Goal: Task Accomplishment & Management: Manage account settings

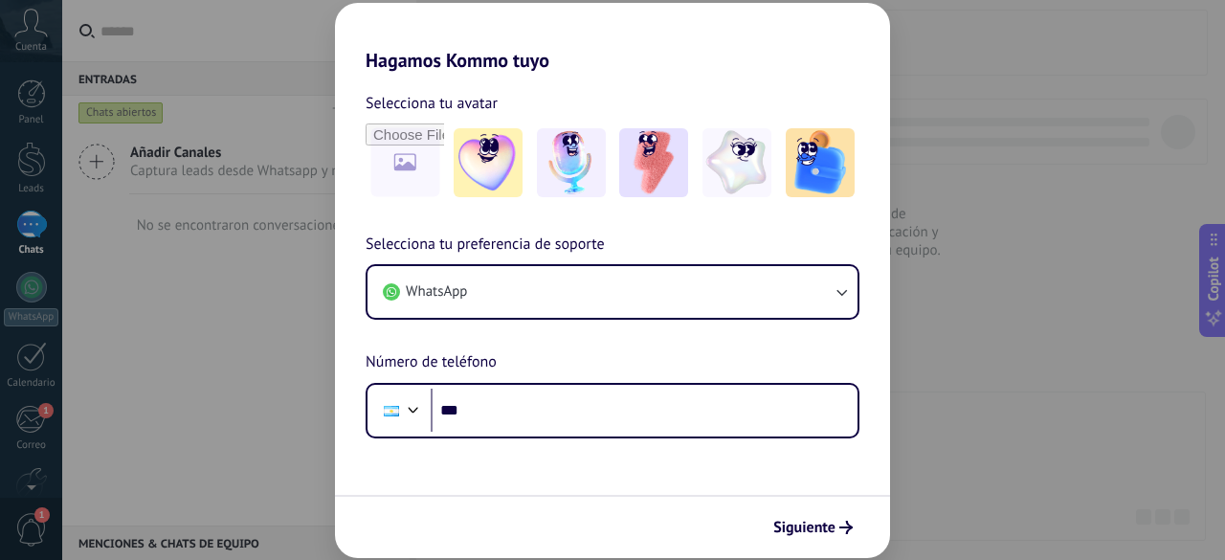
click at [26, 106] on div "Hagamos Kommo tuyo Selecciona tu avatar Selecciona tu preferencia de soporte Wh…" at bounding box center [612, 280] width 1225 height 560
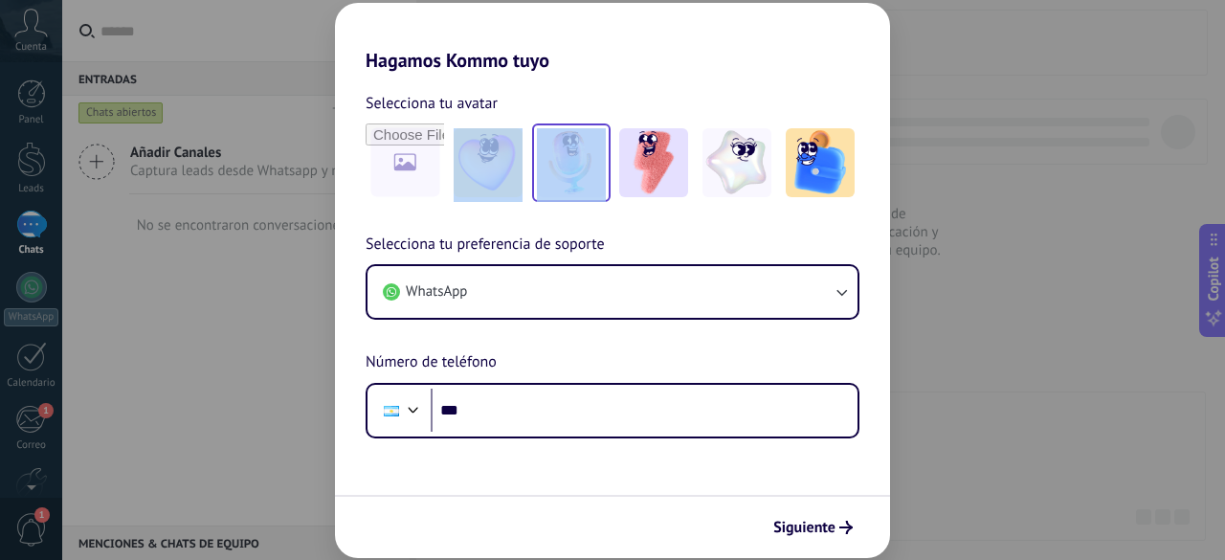
drag, startPoint x: 592, startPoint y: 78, endPoint x: 561, endPoint y: 169, distance: 96.2
click at [561, 169] on div "Selecciona tu avatar Selecciona tu preferencia de soporte WhatsApp Número de te…" at bounding box center [612, 255] width 555 height 367
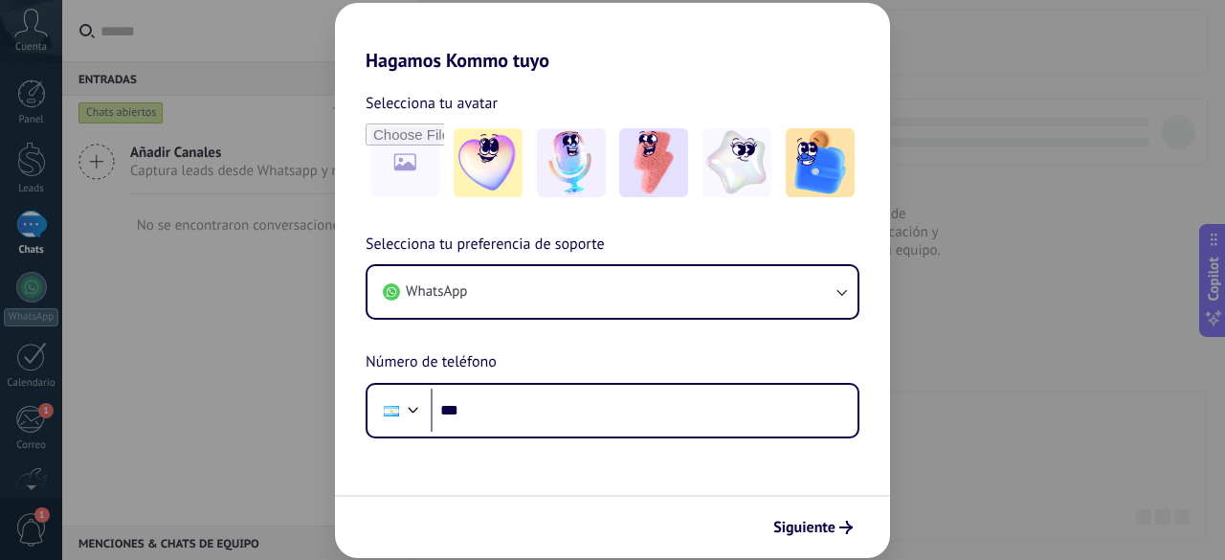
click at [188, 290] on div "Hagamos Kommo tuyo Selecciona tu avatar Selecciona tu preferencia de soporte Wh…" at bounding box center [612, 280] width 1225 height 560
click at [335, 317] on div "Selecciona tu preferencia de soporte WhatsApp Número de teléfono Phone ***" at bounding box center [612, 336] width 555 height 206
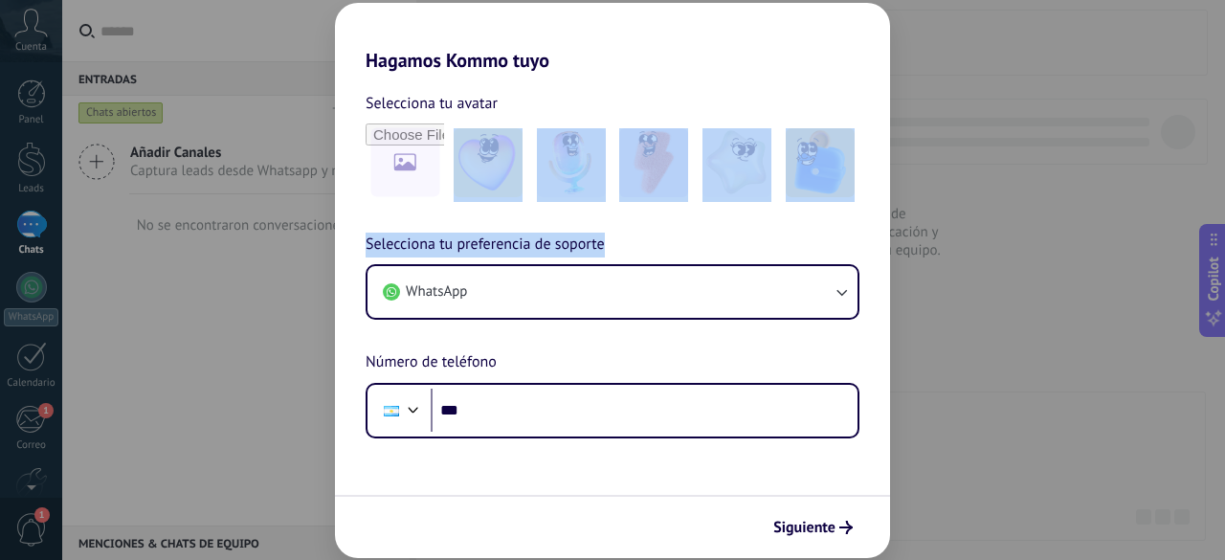
drag, startPoint x: 1224, startPoint y: 361, endPoint x: 1217, endPoint y: 484, distance: 123.6
click at [1210, 484] on div "Hagamos Kommo tuyo Selecciona tu avatar Selecciona tu preferencia de soporte Wh…" at bounding box center [612, 280] width 1225 height 560
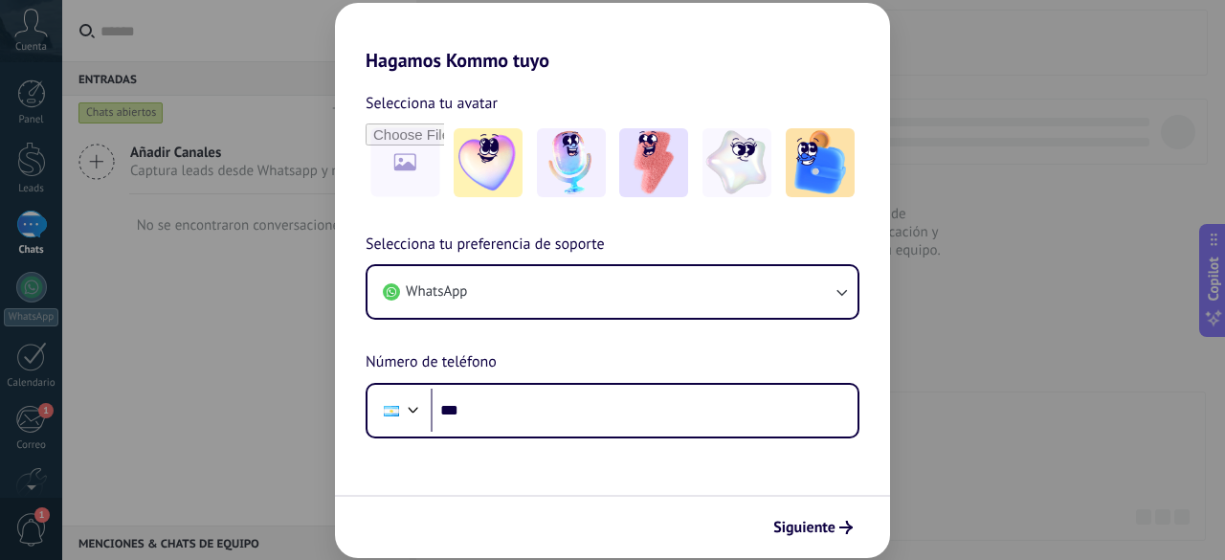
click at [884, 432] on div "Selecciona tu preferencia de soporte WhatsApp Número de teléfono Phone ***" at bounding box center [612, 336] width 555 height 206
click at [883, 434] on div "Selecciona tu preferencia de soporte WhatsApp Número de teléfono Phone ***" at bounding box center [612, 336] width 555 height 206
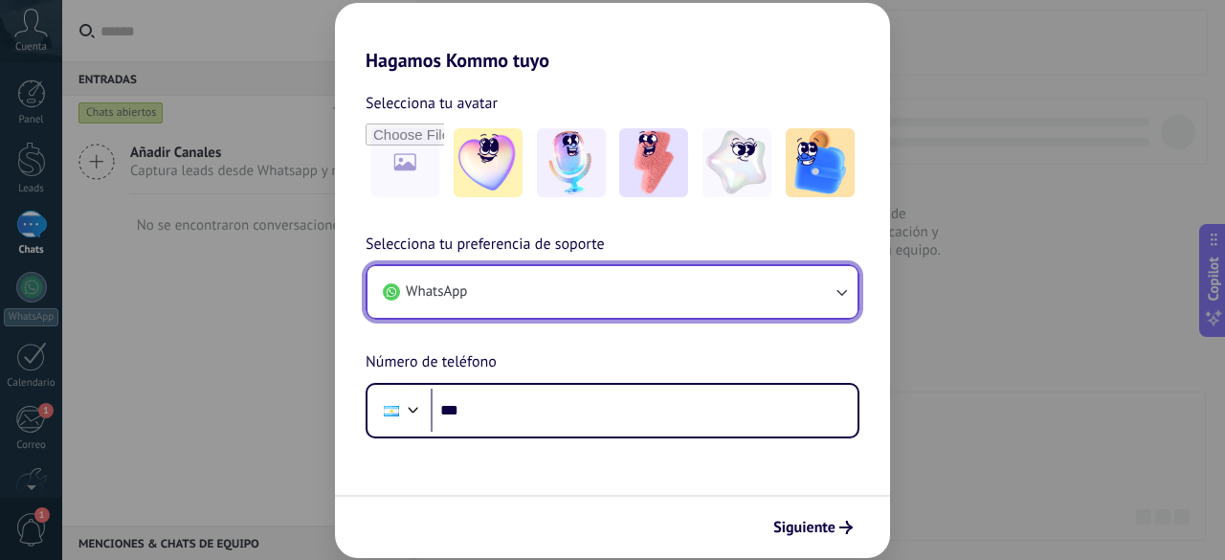
click at [848, 278] on button "WhatsApp" at bounding box center [612, 292] width 490 height 52
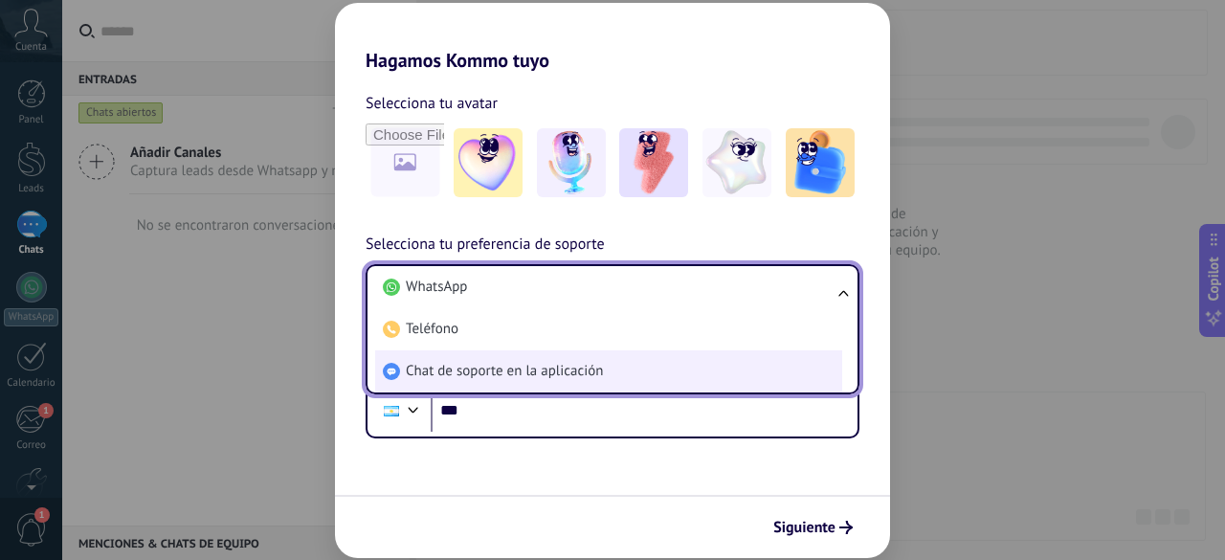
click at [591, 367] on span "Chat de soporte en la aplicación" at bounding box center [504, 371] width 197 height 19
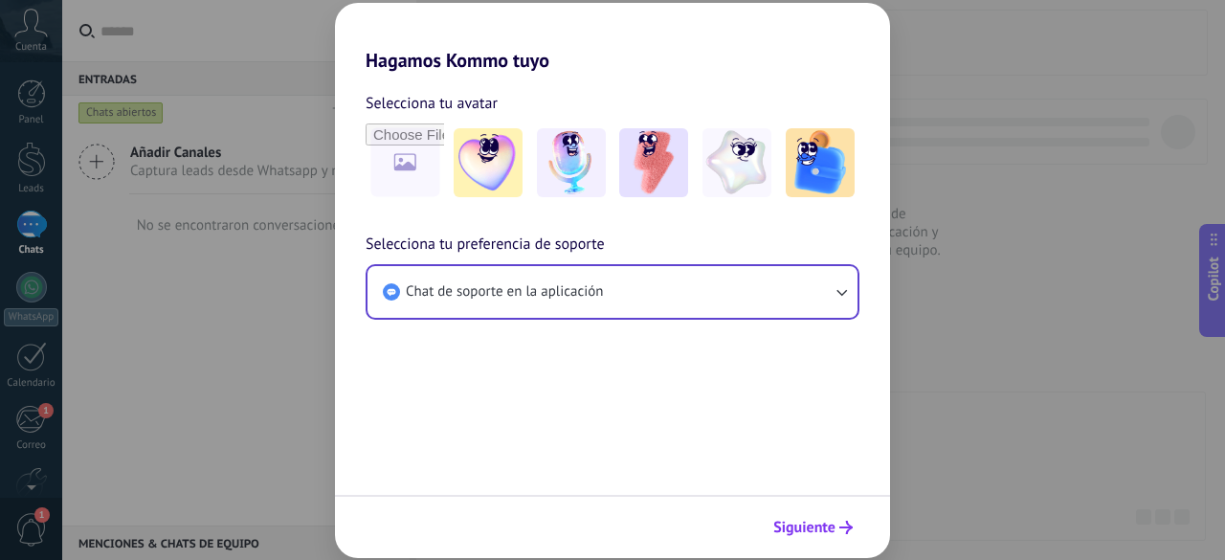
click at [831, 537] on button "Siguiente" at bounding box center [813, 527] width 97 height 33
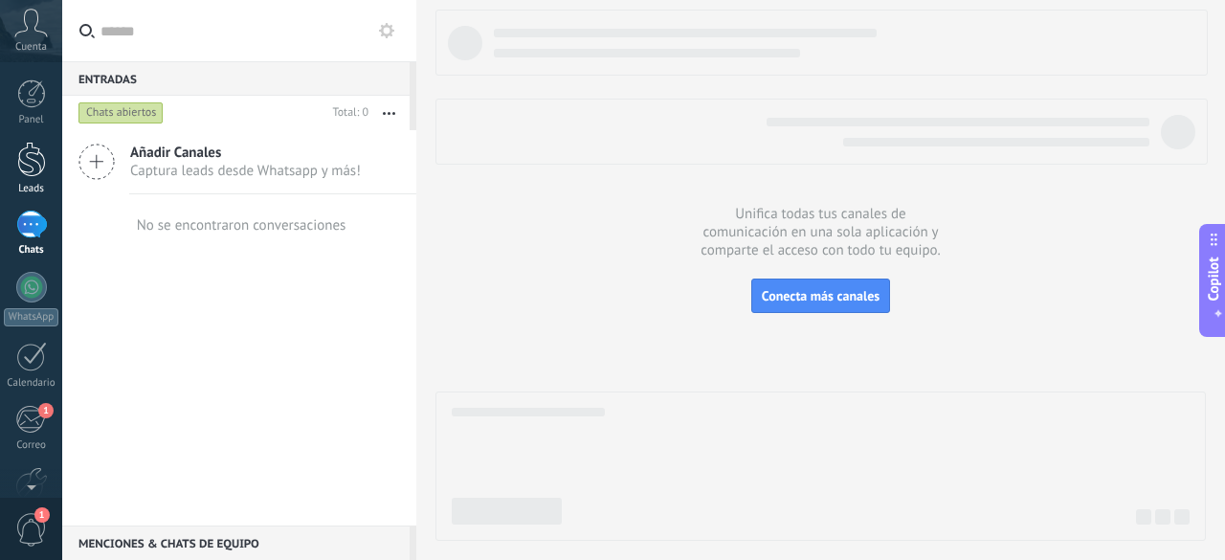
click at [33, 172] on div at bounding box center [31, 159] width 29 height 35
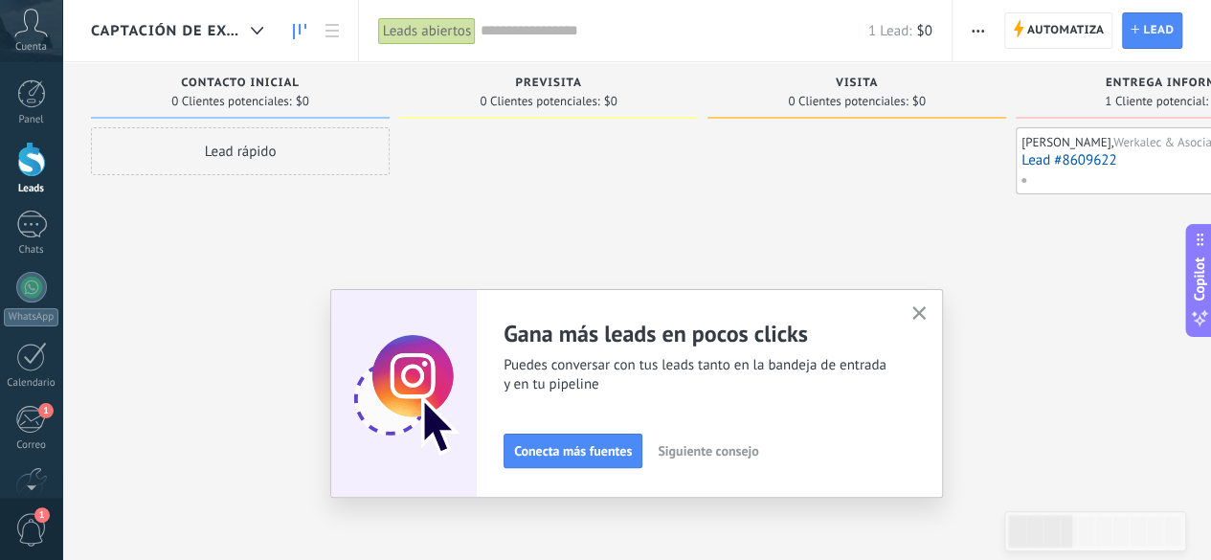
click at [926, 314] on icon "button" at bounding box center [919, 313] width 14 height 14
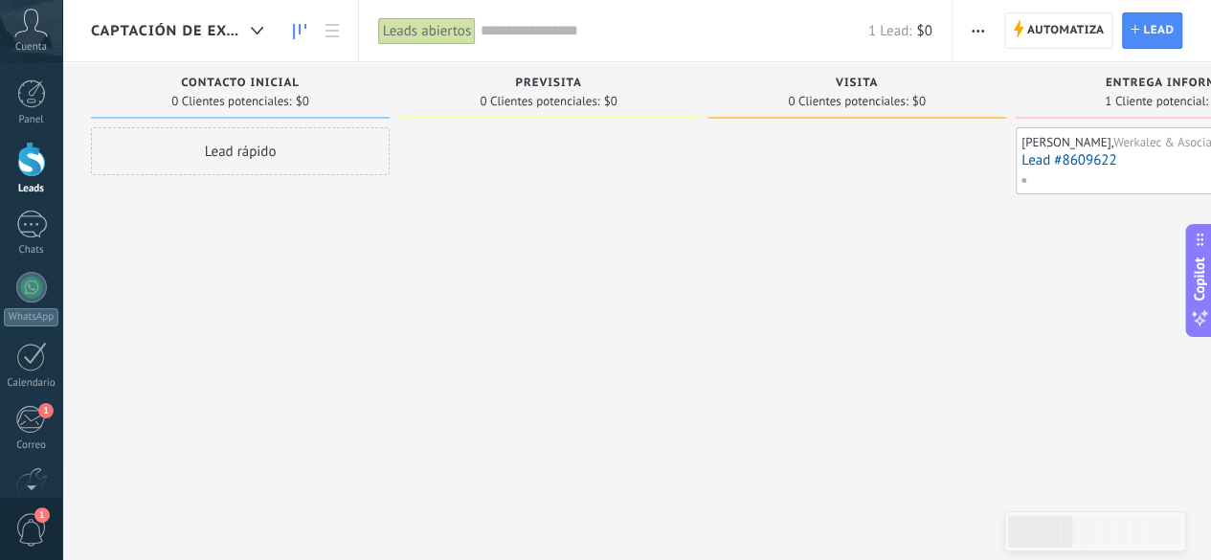
click at [177, 24] on span "Captación de EXCLUSIVAS" at bounding box center [167, 31] width 152 height 18
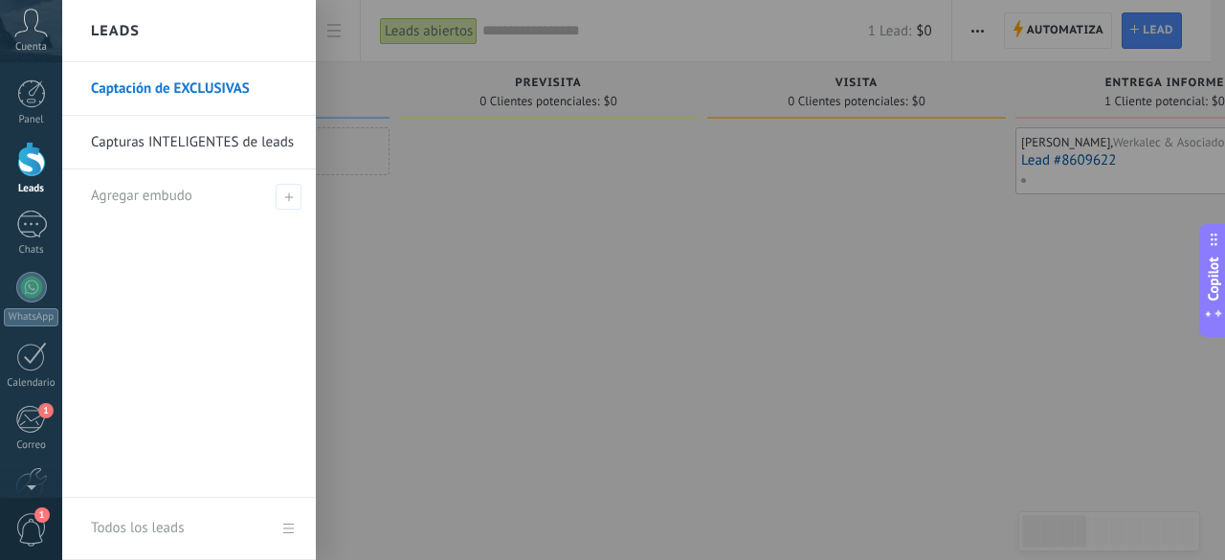
click at [392, 198] on div at bounding box center [674, 280] width 1225 height 560
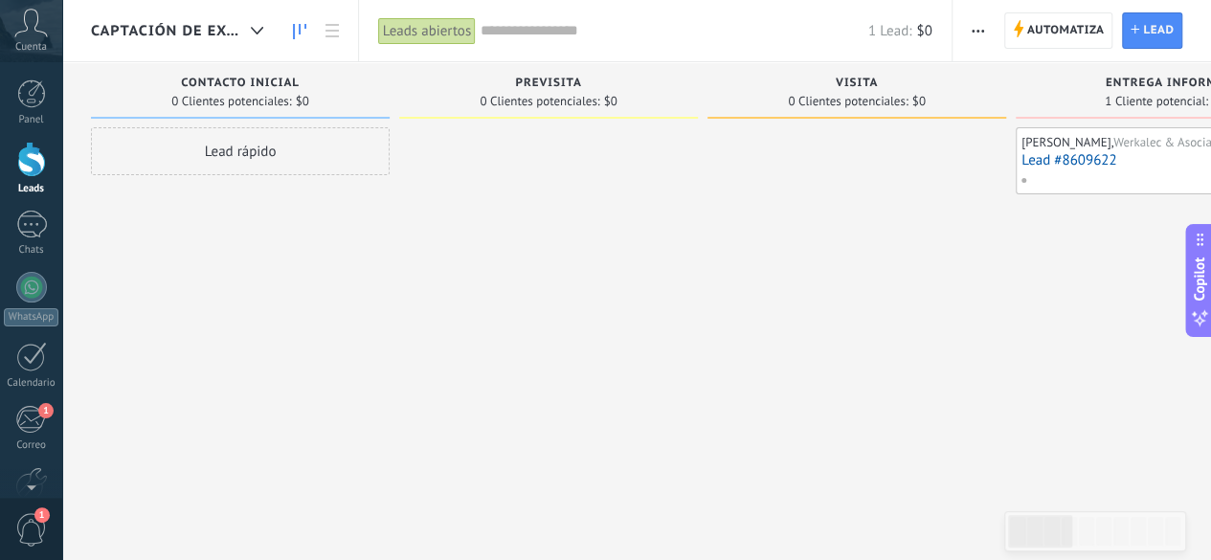
click at [209, 34] on span "Captación de EXCLUSIVAS" at bounding box center [167, 31] width 152 height 18
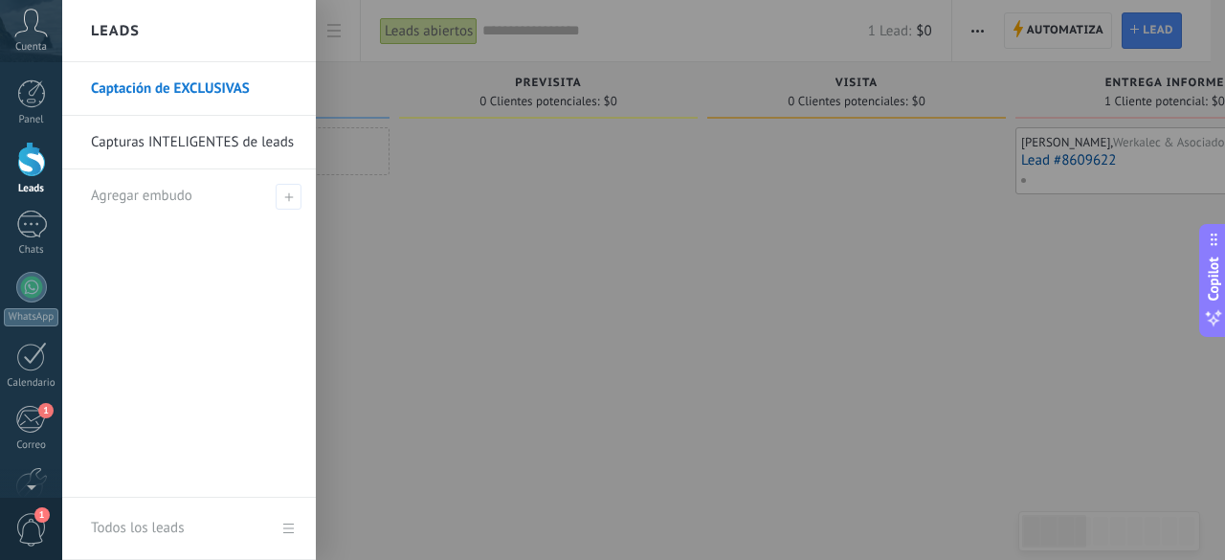
click at [223, 148] on link "Capturas INTELIGENTES de leads" at bounding box center [194, 143] width 206 height 54
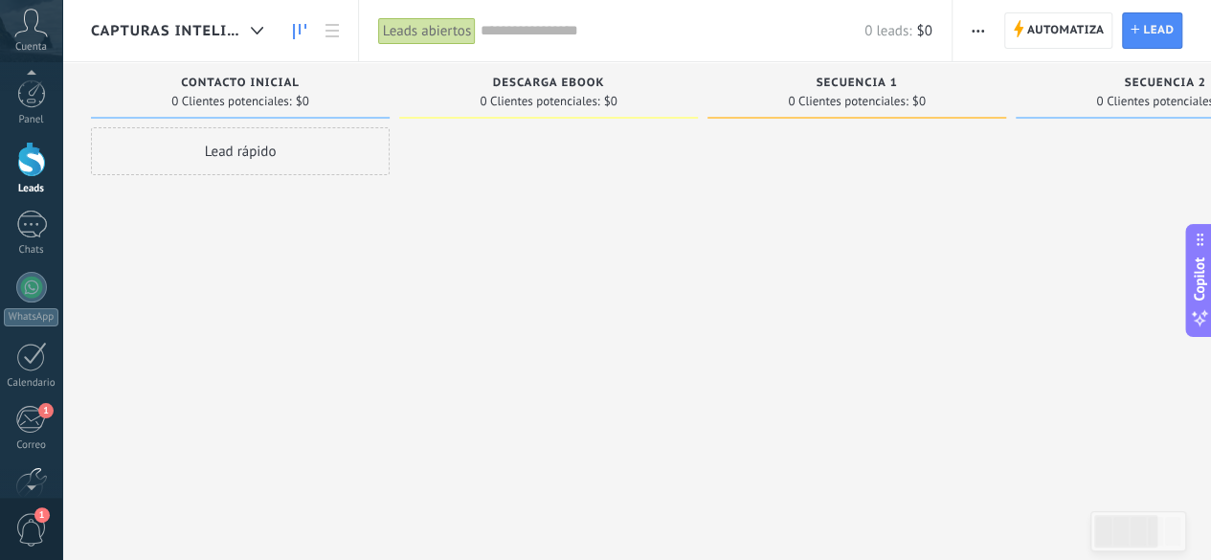
scroll to position [15, 0]
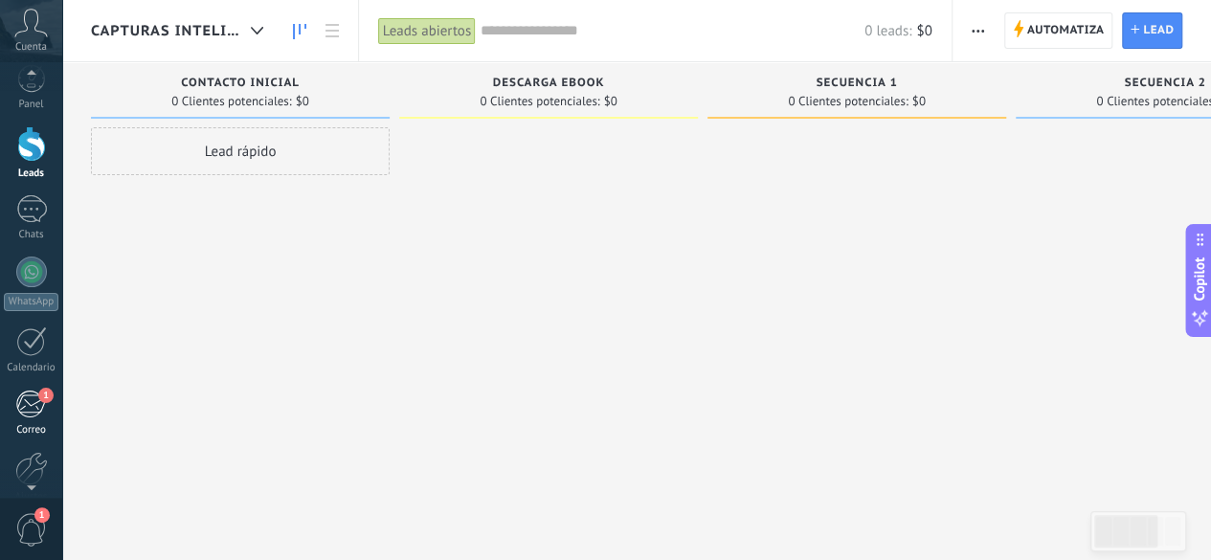
click at [29, 410] on div "1" at bounding box center [31, 404] width 32 height 29
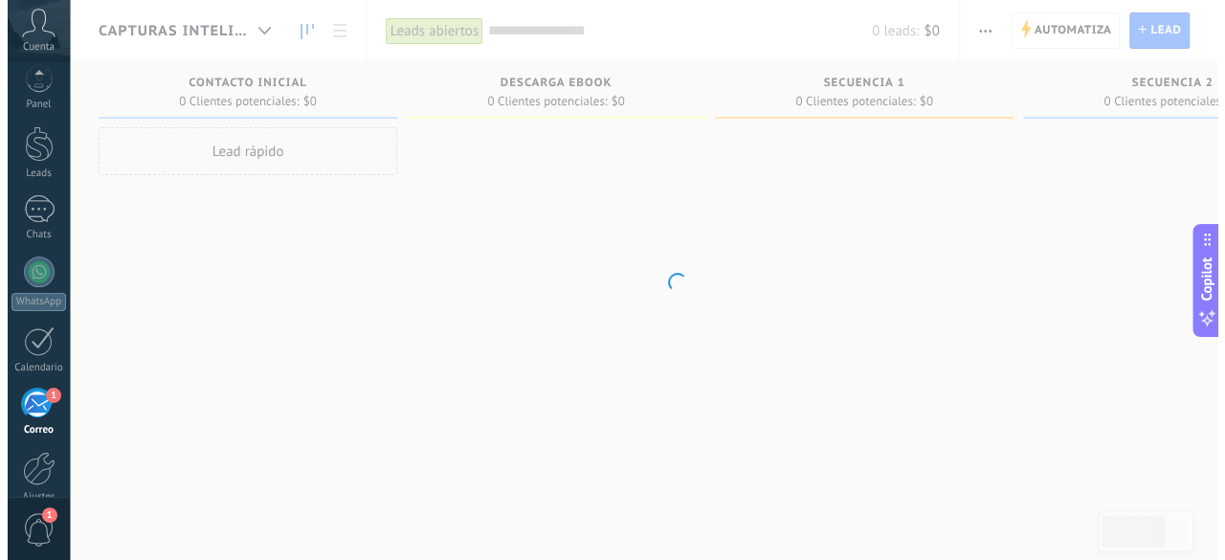
scroll to position [38, 0]
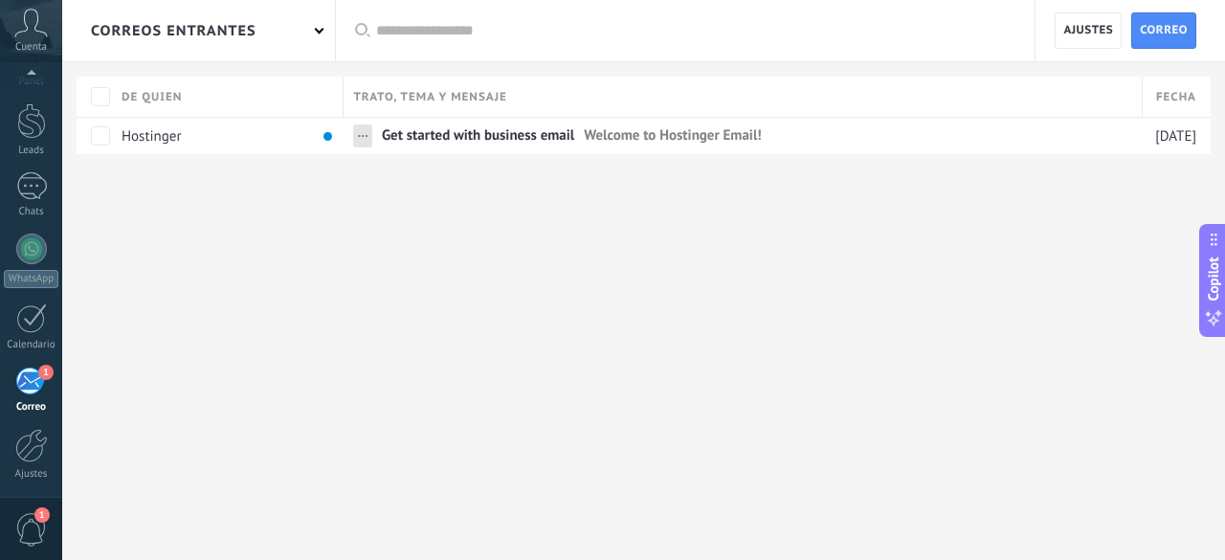
click at [415, 286] on div "correos entrantes Aplicar Todas correos No leído Leído Correos con automatizaci…" at bounding box center [643, 280] width 1163 height 560
click at [224, 32] on div "correos entrantes" at bounding box center [174, 30] width 166 height 61
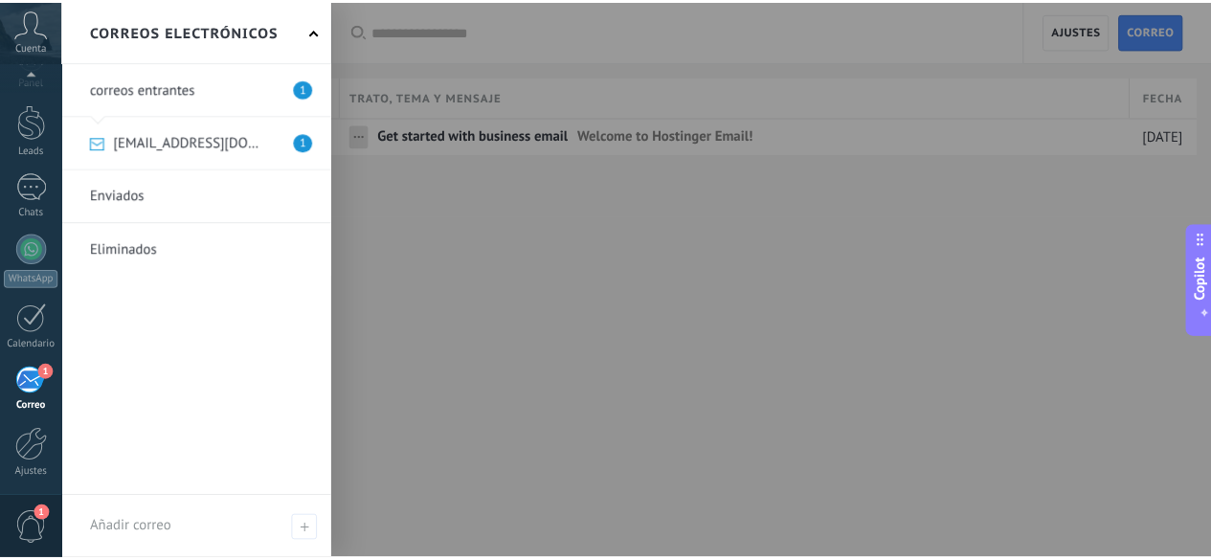
scroll to position [0, 0]
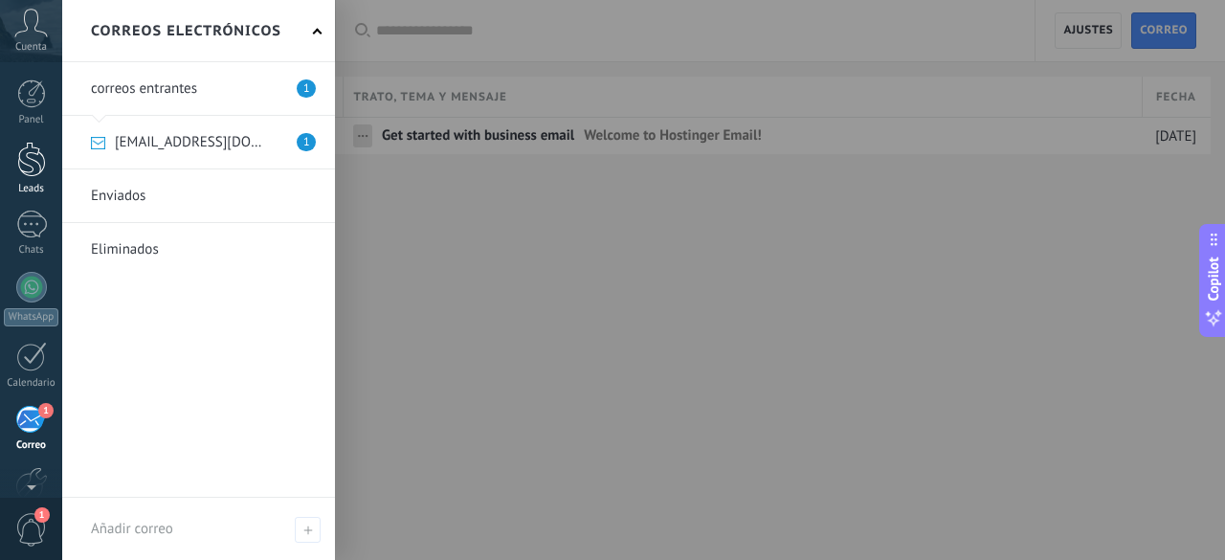
click at [29, 173] on div at bounding box center [31, 159] width 29 height 35
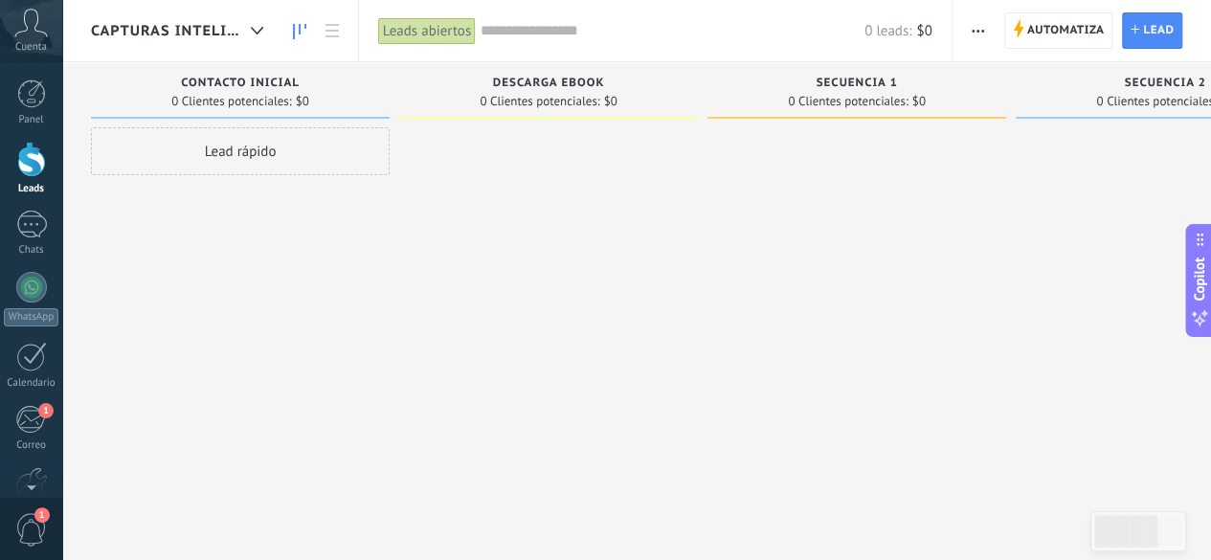
click at [211, 39] on span "Capturas INTELIGENTES de leads" at bounding box center [167, 31] width 152 height 18
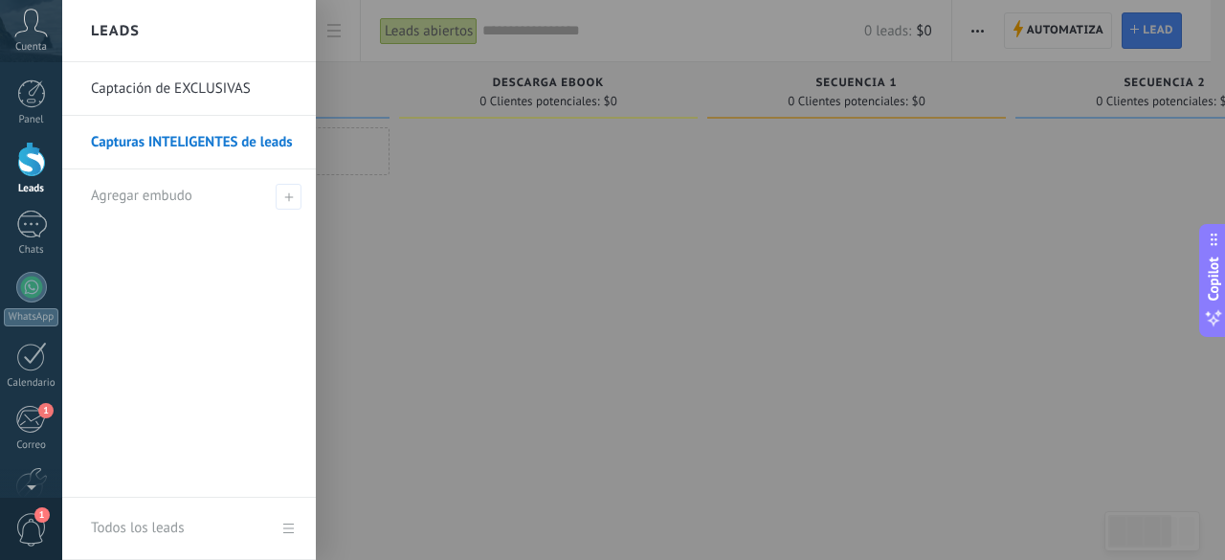
click at [192, 90] on link "Captación de EXCLUSIVAS" at bounding box center [194, 89] width 206 height 54
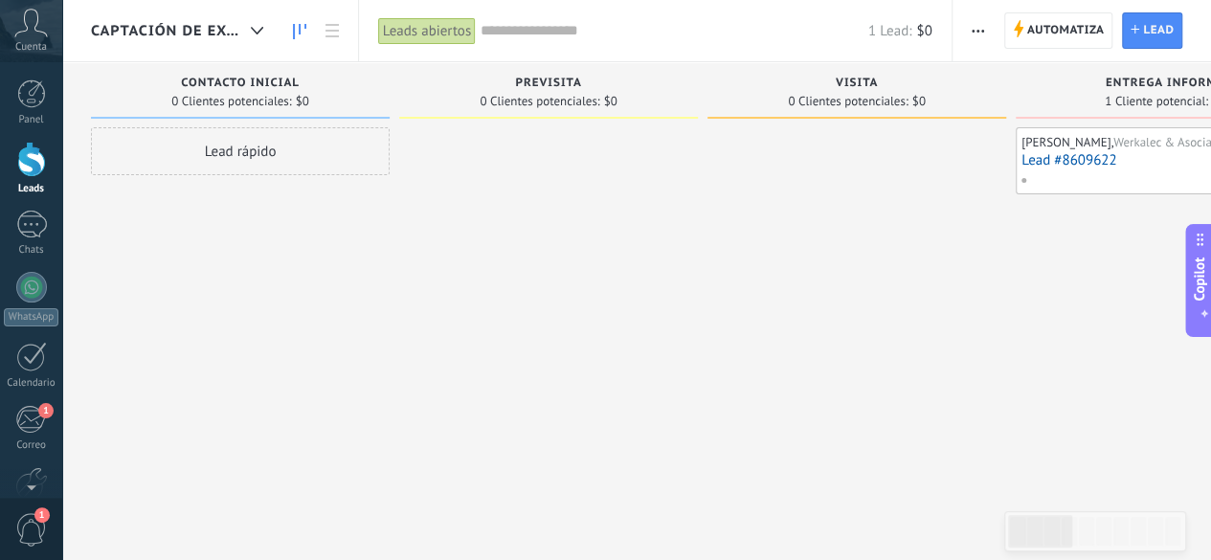
drag, startPoint x: 4, startPoint y: 337, endPoint x: 4, endPoint y: 451, distance: 113.9
click at [4, 451] on div "Panel Leads Chats WhatsApp Clientes 1" at bounding box center [31, 308] width 62 height 458
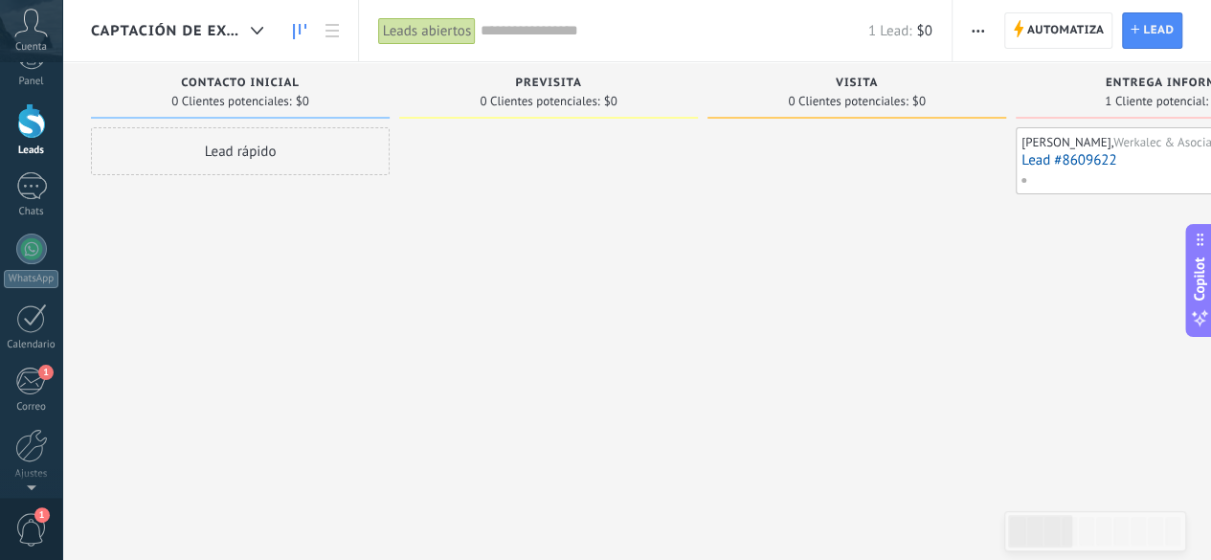
click at [31, 486] on div at bounding box center [31, 483] width 62 height 29
click at [25, 484] on div at bounding box center [31, 483] width 62 height 29
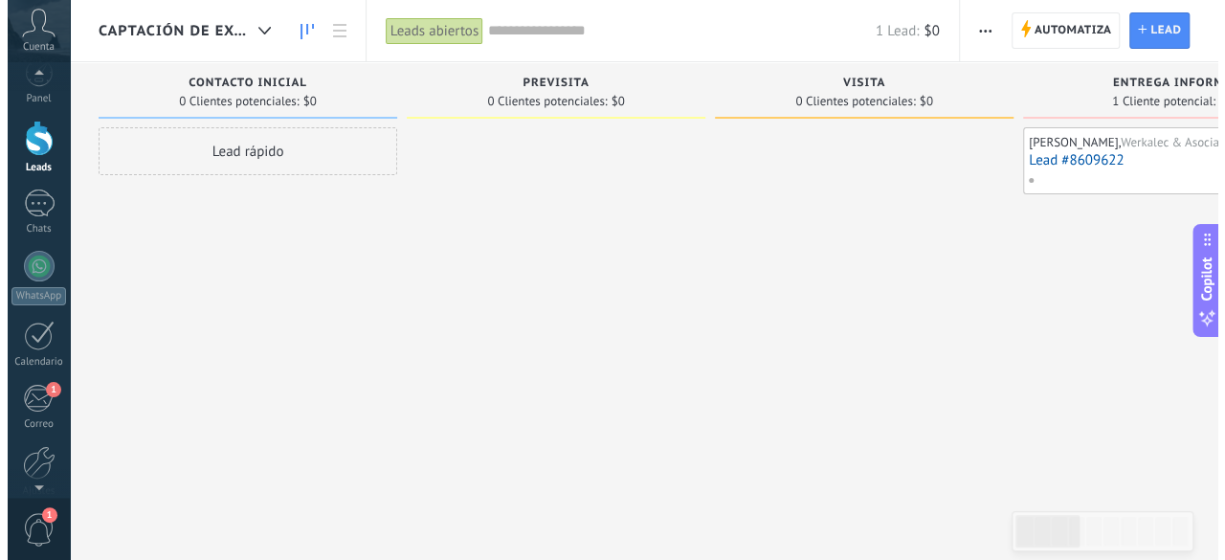
scroll to position [0, 0]
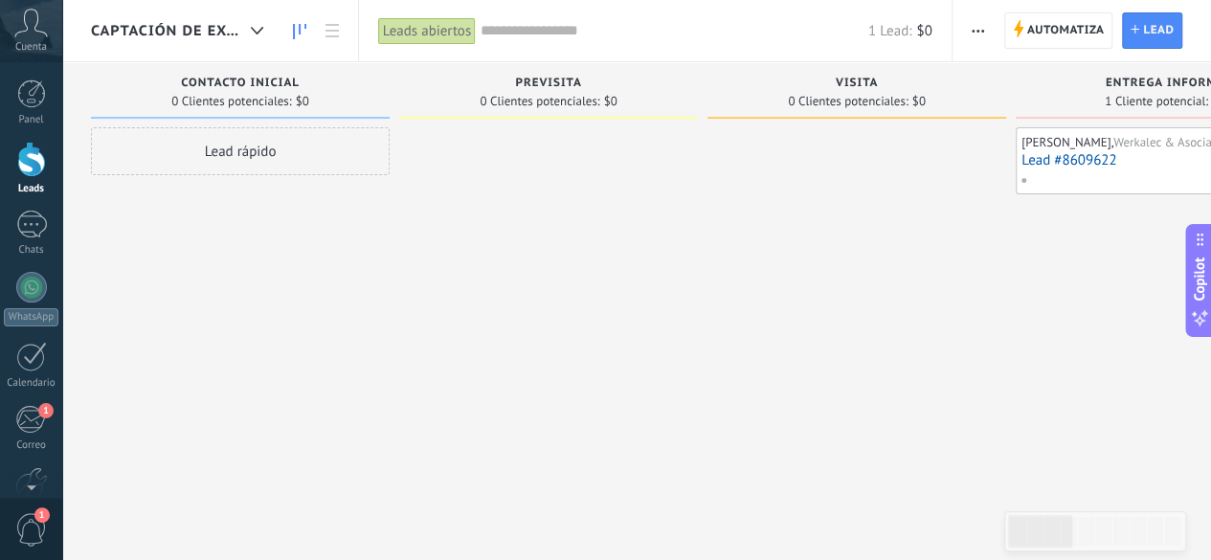
click at [27, 543] on span "1" at bounding box center [31, 529] width 33 height 33
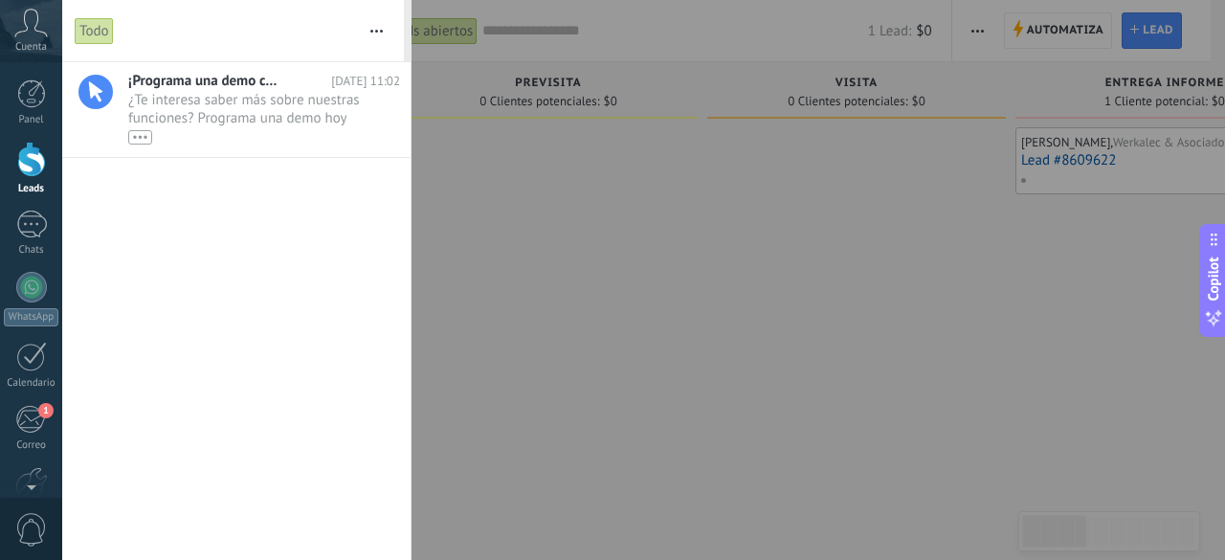
click at [449, 236] on div at bounding box center [612, 280] width 1225 height 560
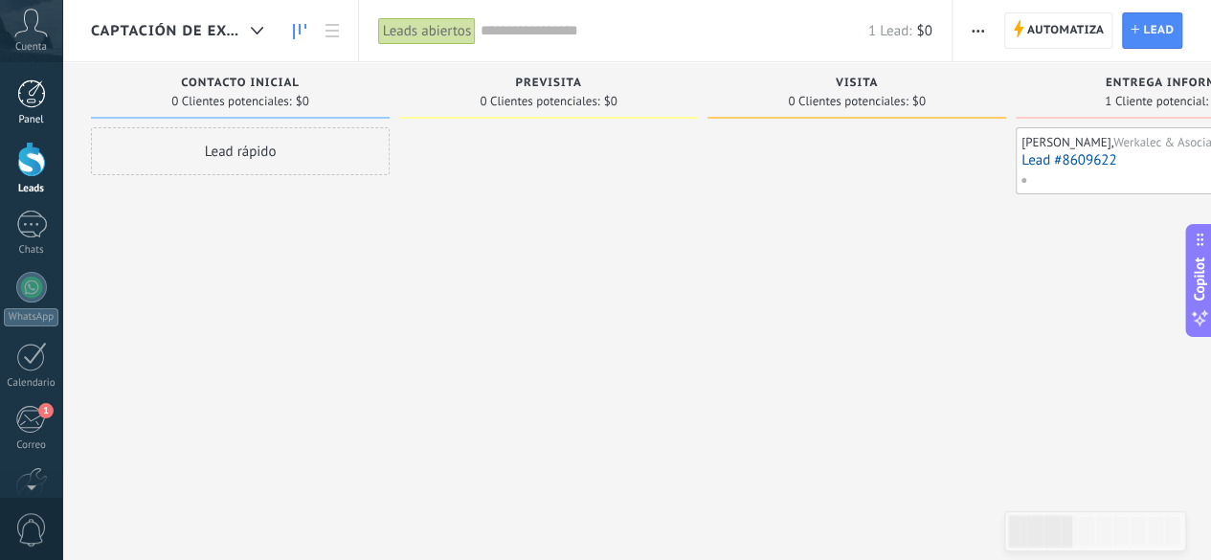
click at [26, 90] on div at bounding box center [31, 93] width 29 height 29
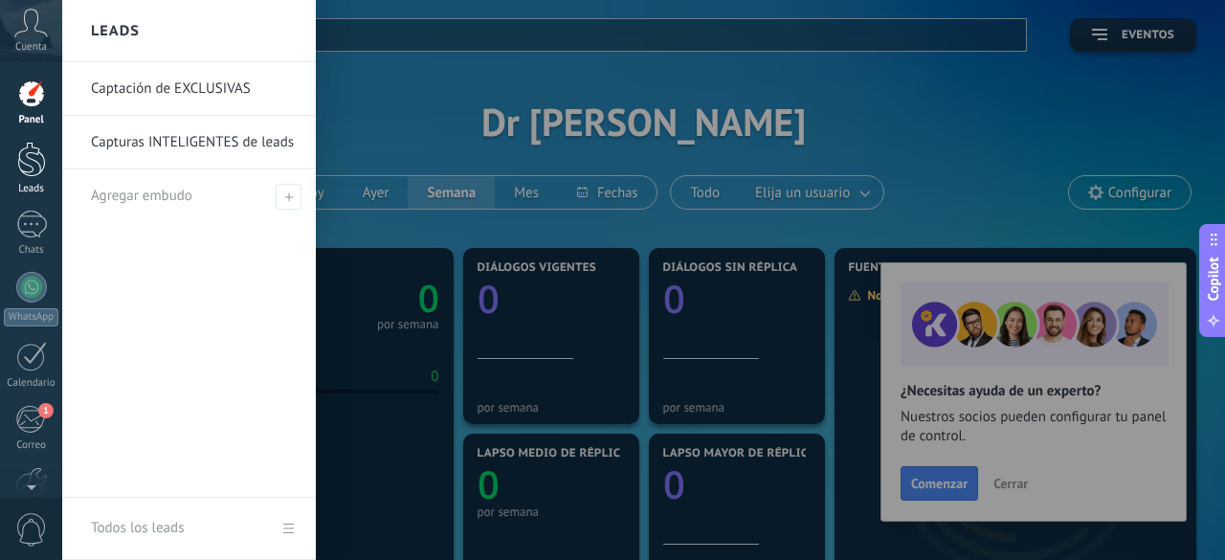
click at [17, 181] on link "Leads" at bounding box center [31, 169] width 62 height 54
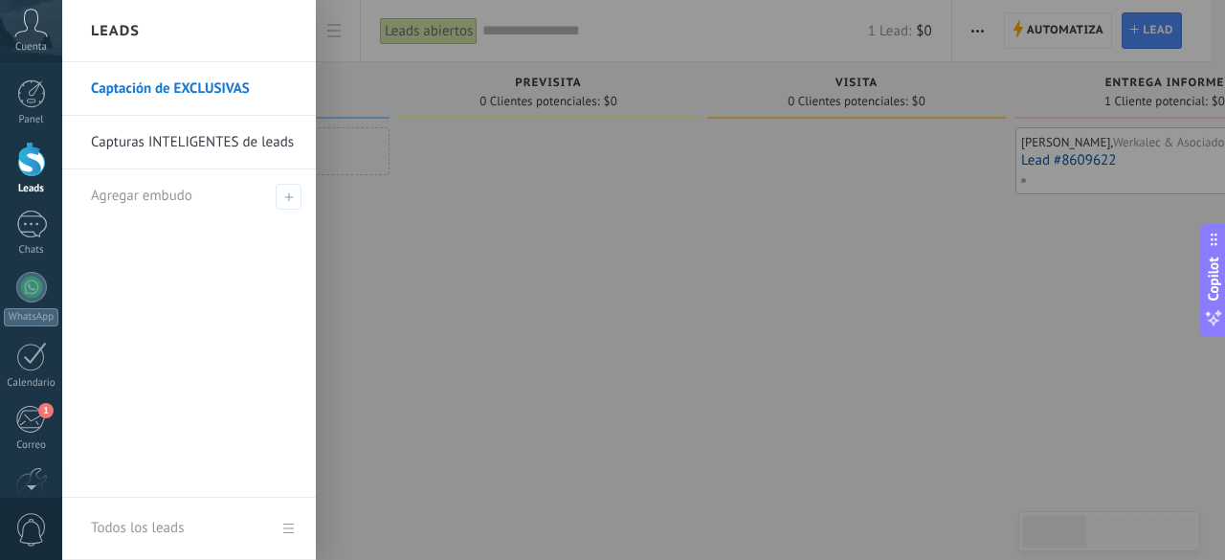
click at [197, 77] on link "Captación de EXCLUSIVAS" at bounding box center [194, 89] width 206 height 54
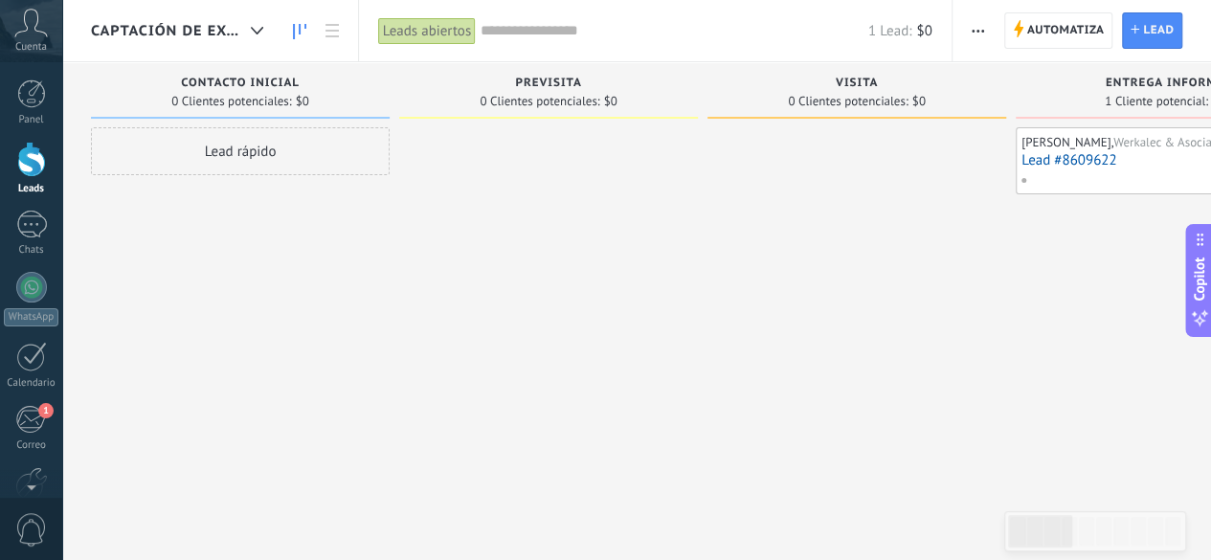
click at [272, 158] on div "Lead rápido" at bounding box center [240, 151] width 299 height 48
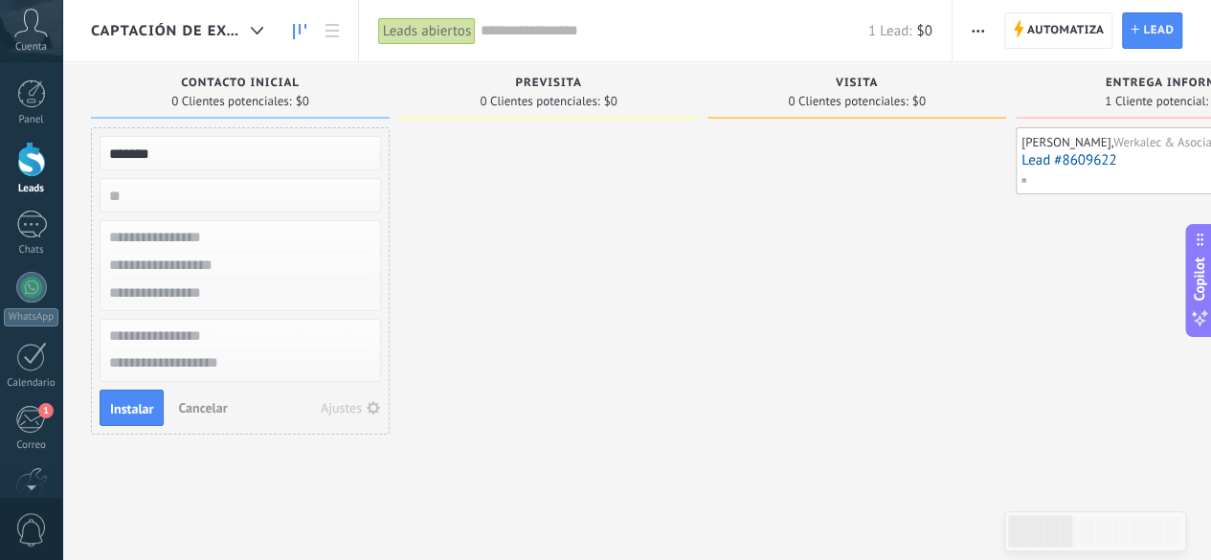
type input "*******"
click at [145, 234] on input "text" at bounding box center [238, 238] width 279 height 28
click at [141, 288] on input "text" at bounding box center [238, 293] width 279 height 28
type input "**********"
click at [128, 418] on button "Instalar" at bounding box center [132, 408] width 64 height 36
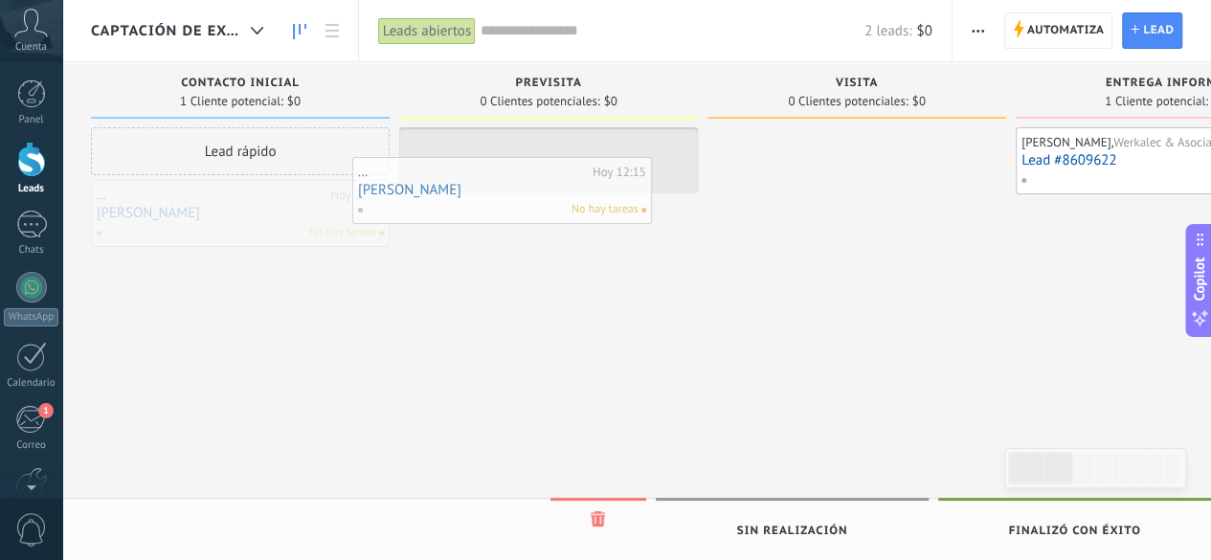
drag, startPoint x: 246, startPoint y: 231, endPoint x: 508, endPoint y: 208, distance: 263.2
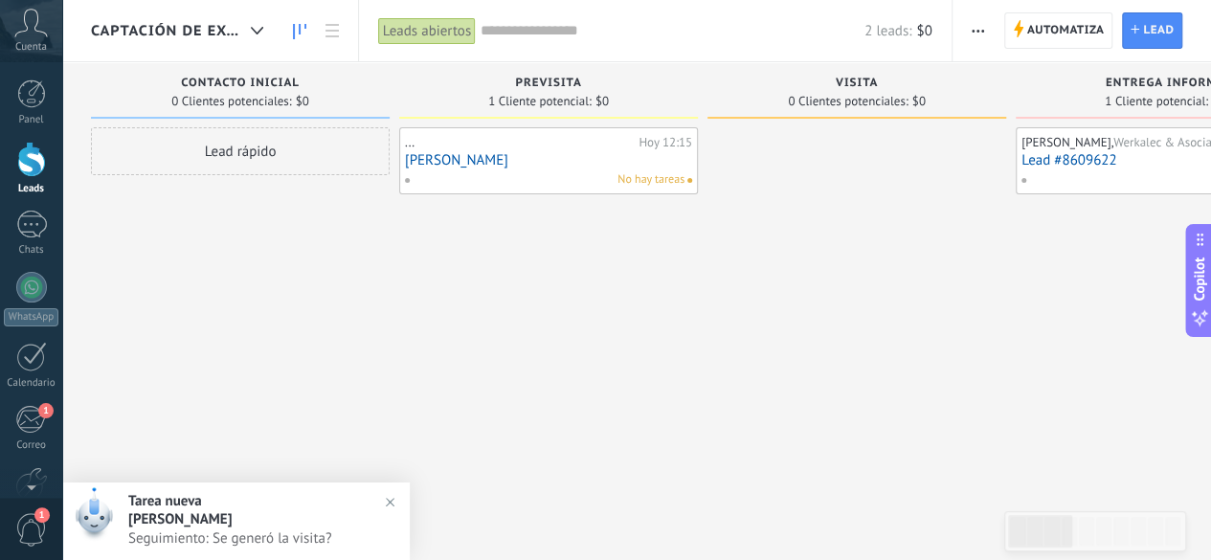
click at [531, 160] on link "[PERSON_NAME]" at bounding box center [548, 160] width 287 height 16
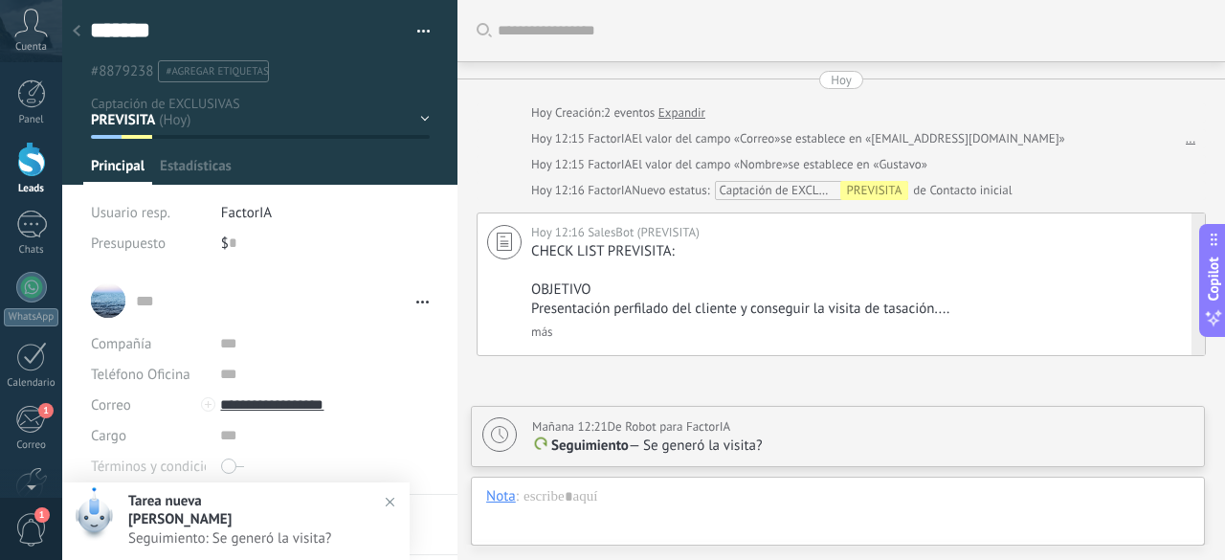
scroll to position [193, 0]
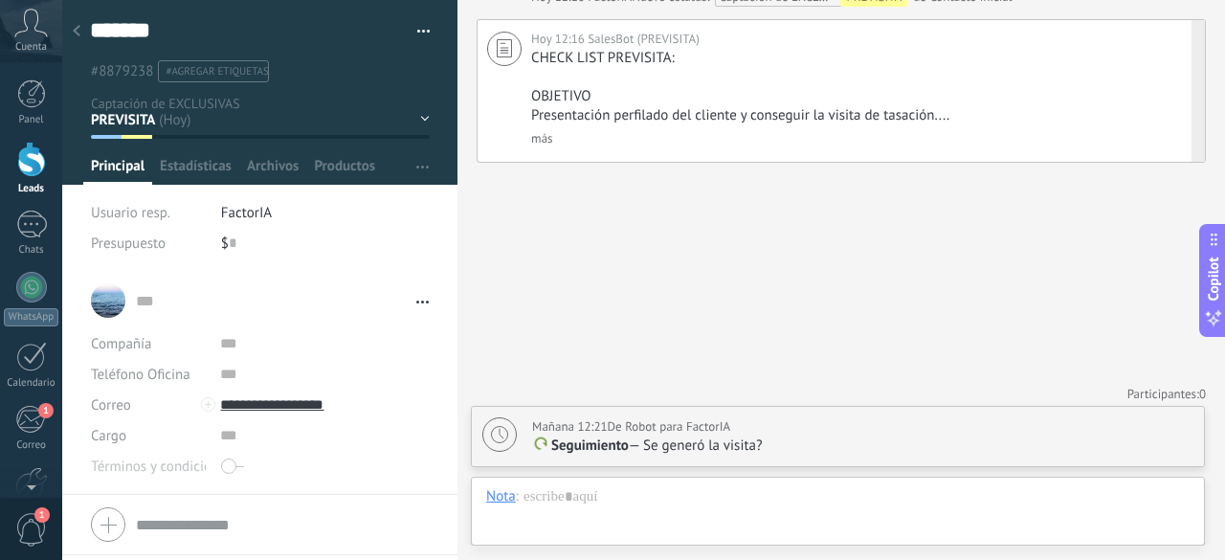
click at [922, 123] on span "Presentación perfilado del cliente y conseguir la visita de tasación...." at bounding box center [740, 115] width 418 height 18
type textarea "**********"
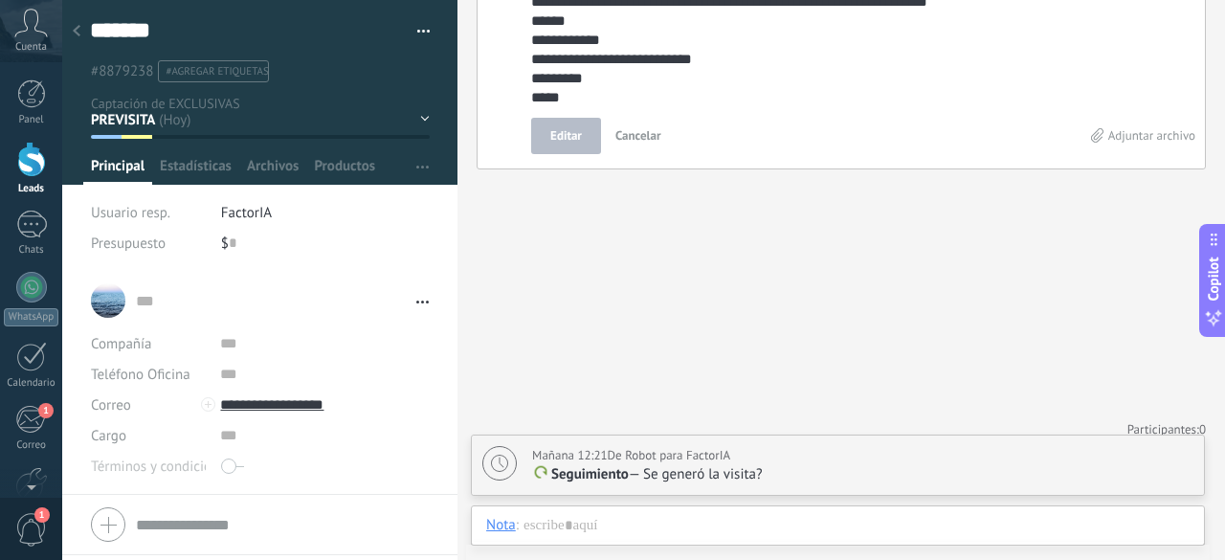
scroll to position [195, 0]
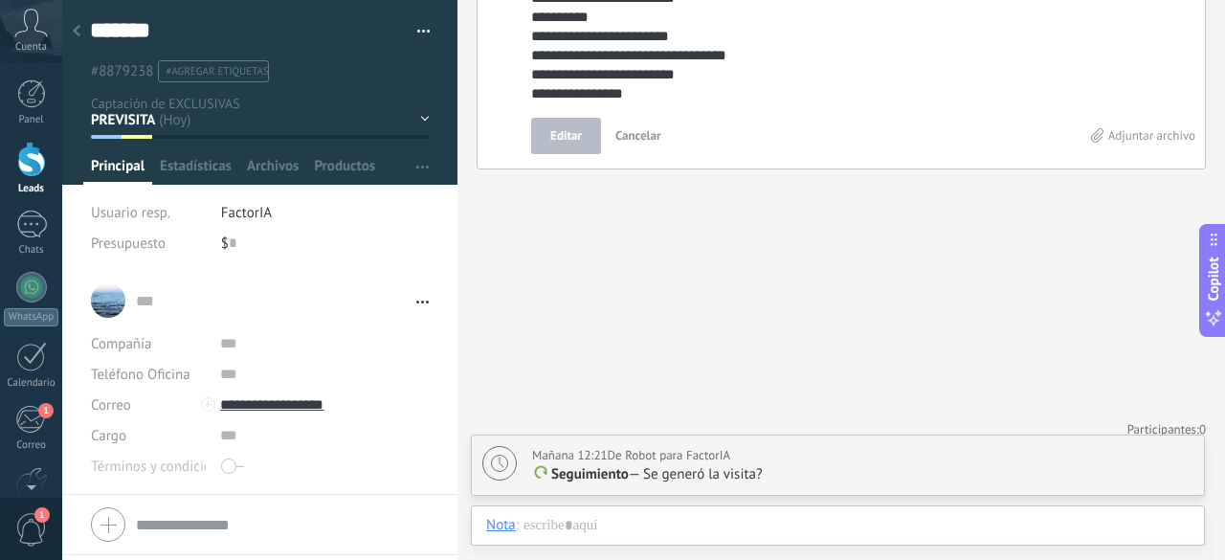
click at [971, 53] on textarea "**********" at bounding box center [860, 19] width 658 height 168
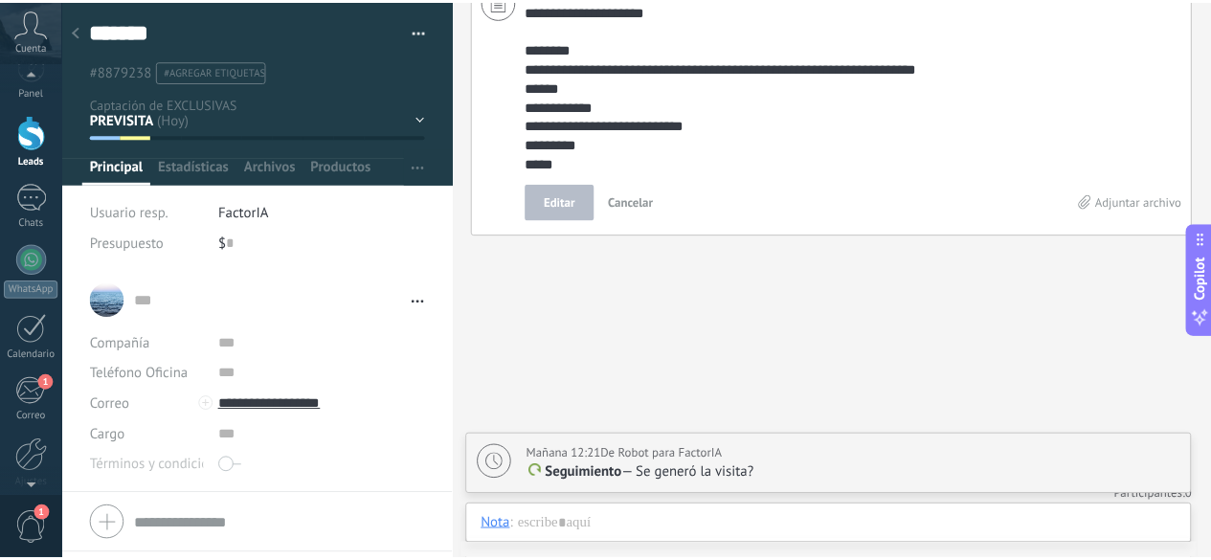
scroll to position [38, 0]
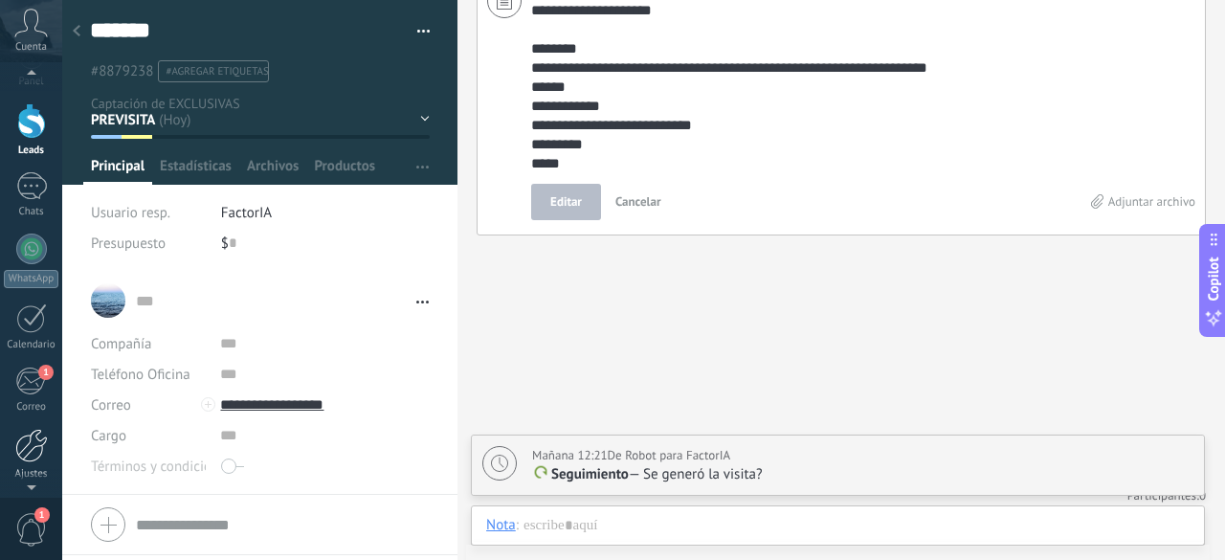
click at [23, 432] on div at bounding box center [31, 445] width 33 height 33
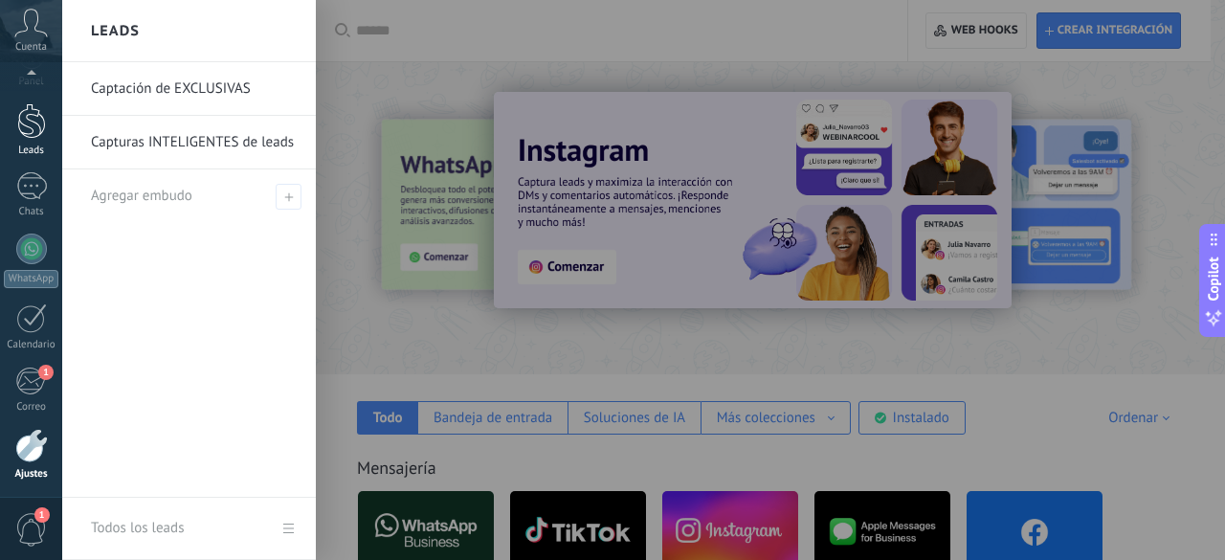
click at [31, 139] on link "Leads" at bounding box center [31, 130] width 62 height 54
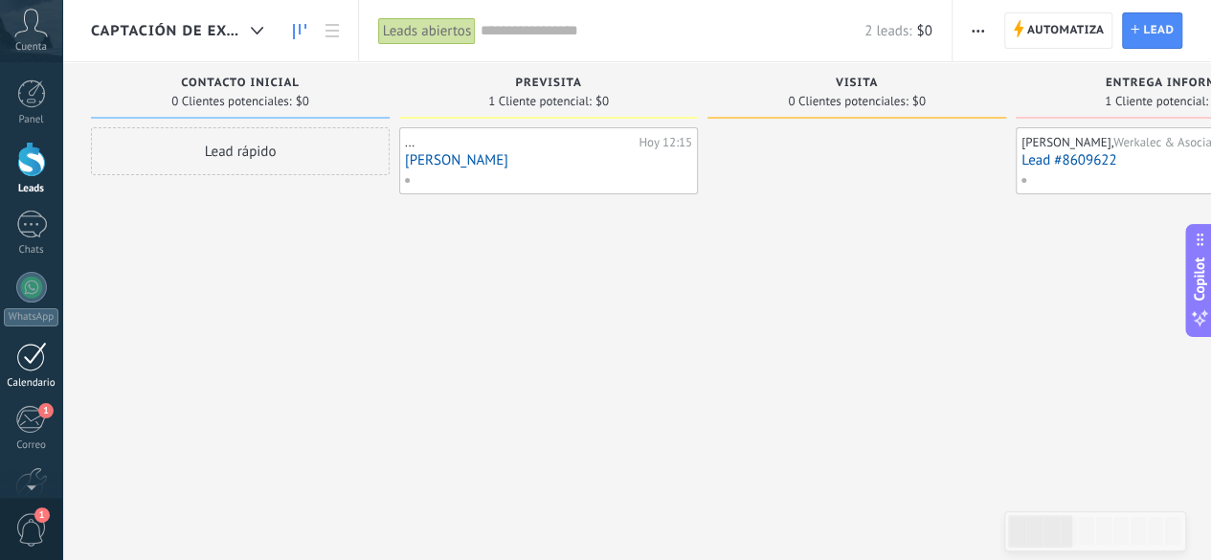
click at [36, 359] on div at bounding box center [31, 357] width 31 height 30
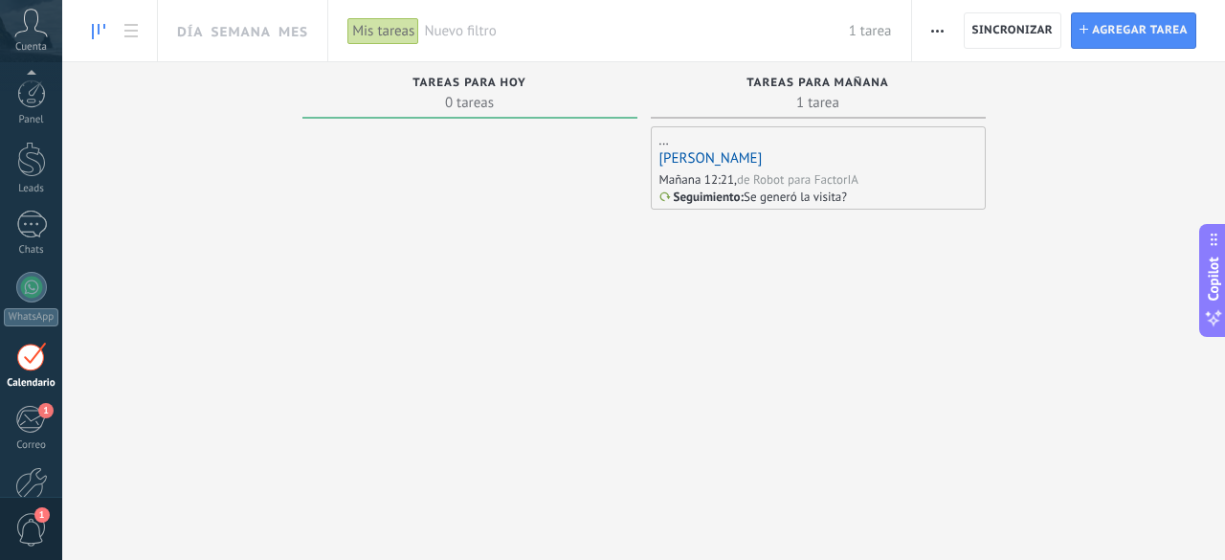
scroll to position [38, 0]
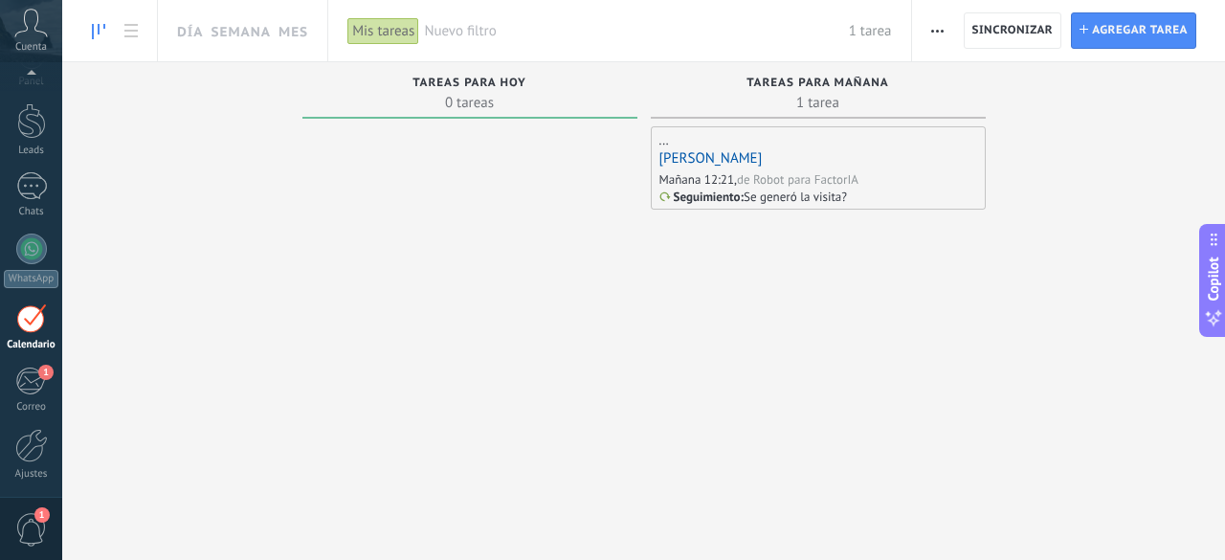
click at [727, 164] on div "[PERSON_NAME]" at bounding box center [818, 159] width 318 height 20
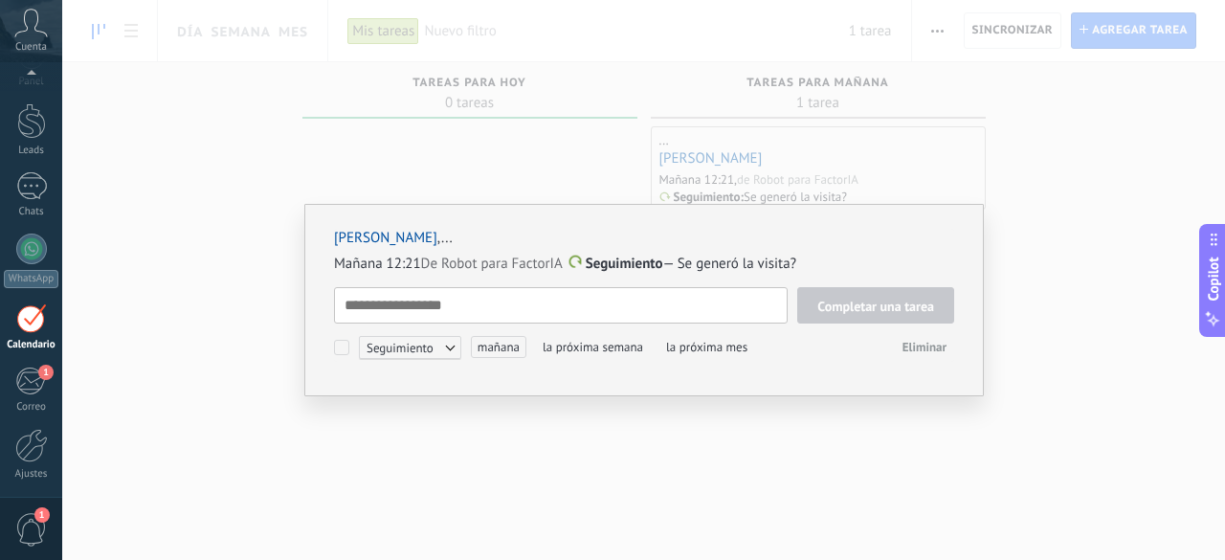
click at [651, 309] on textarea at bounding box center [561, 305] width 454 height 36
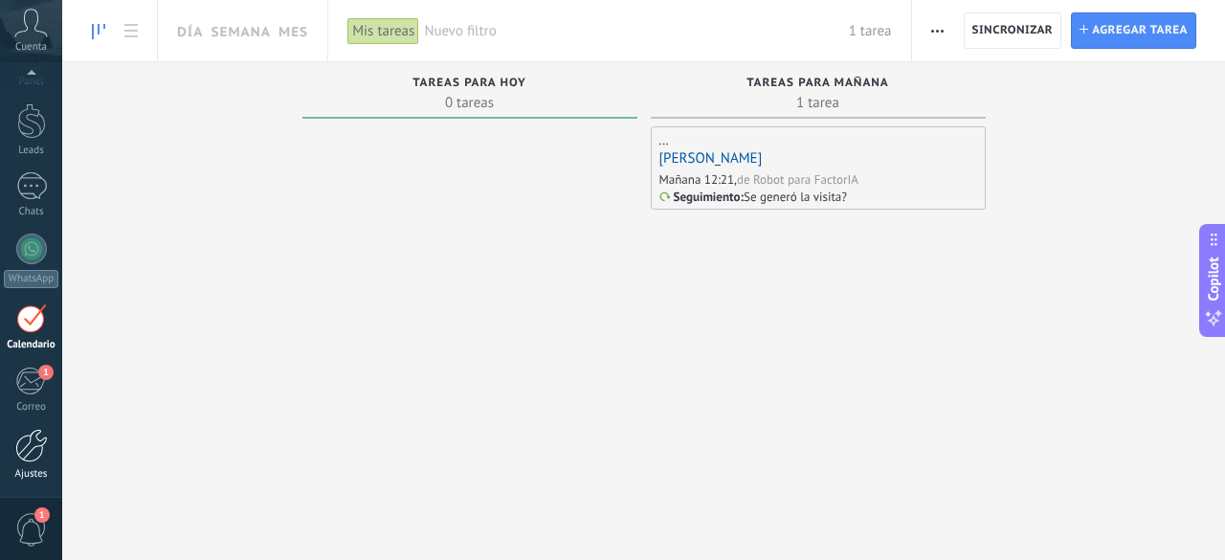
click at [39, 456] on div at bounding box center [31, 445] width 33 height 33
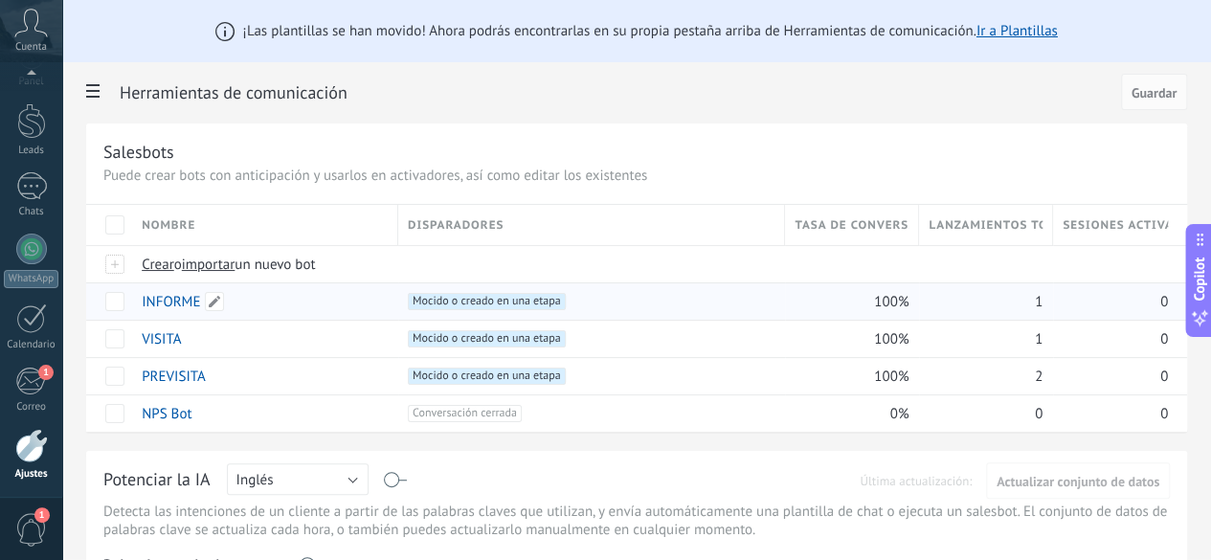
click at [200, 302] on link "INFORME" at bounding box center [171, 302] width 58 height 18
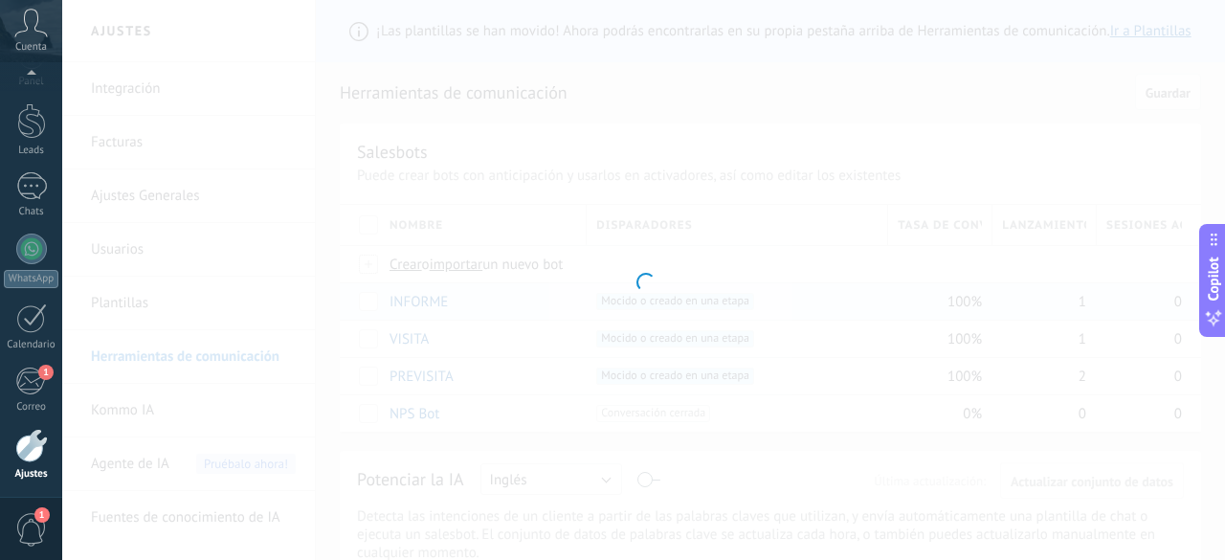
type input "*******"
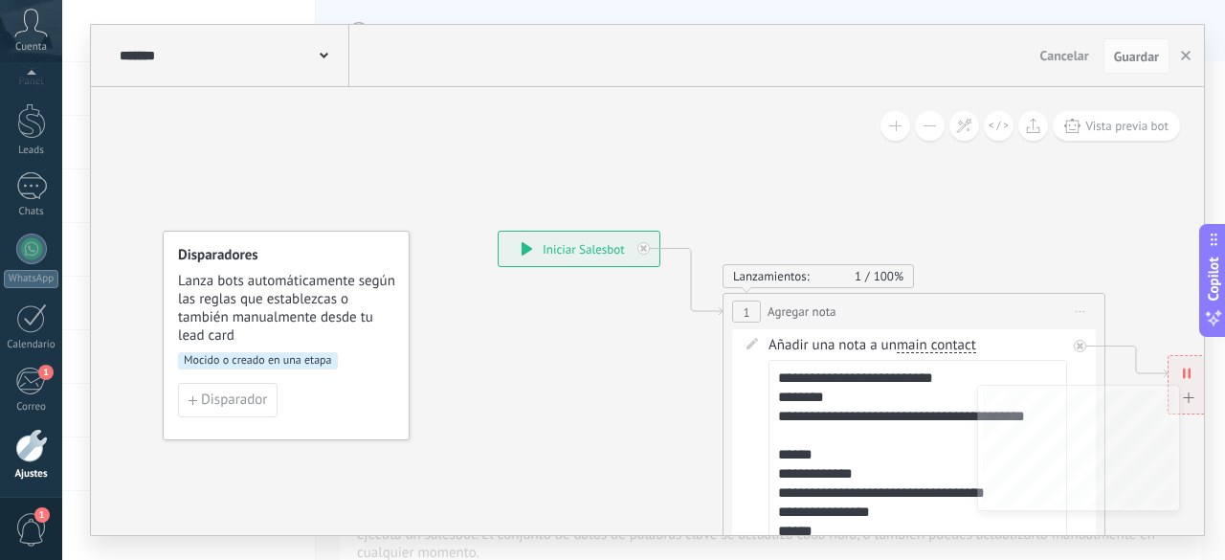
drag, startPoint x: 1223, startPoint y: 45, endPoint x: 1224, endPoint y: 56, distance: 11.5
click at [1210, 56] on div "**********" at bounding box center [643, 280] width 1163 height 560
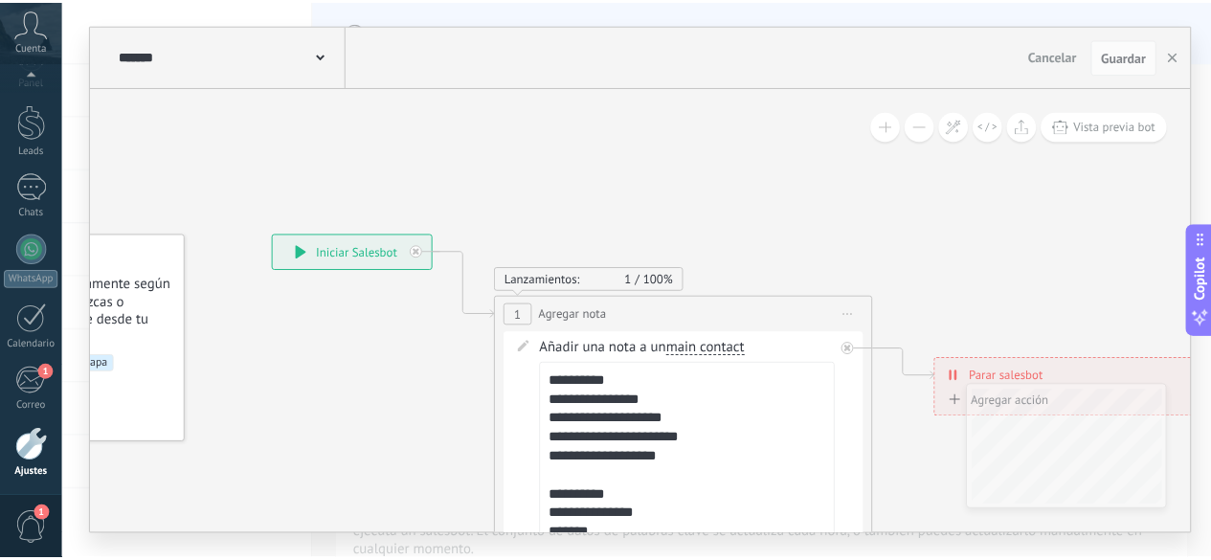
scroll to position [248, 0]
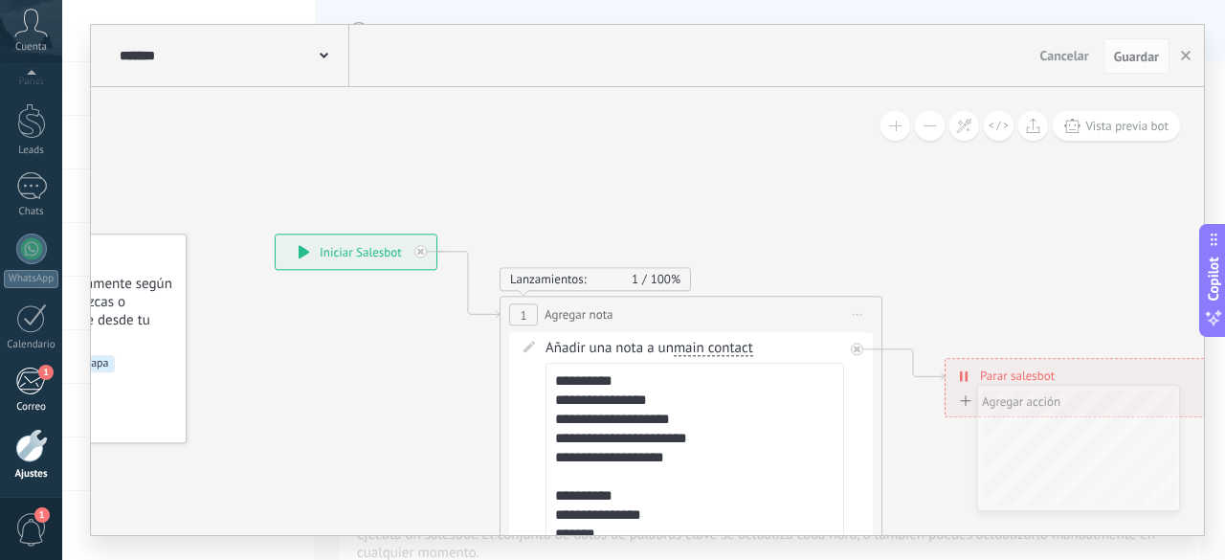
click at [31, 388] on div "1" at bounding box center [31, 381] width 32 height 29
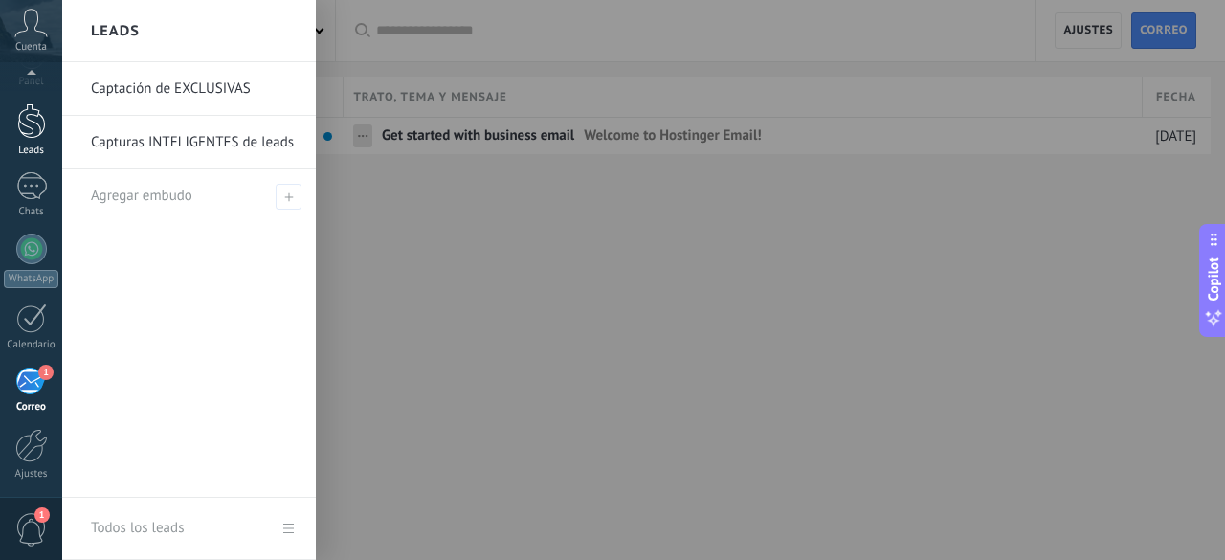
click at [27, 141] on link "Leads" at bounding box center [31, 130] width 62 height 54
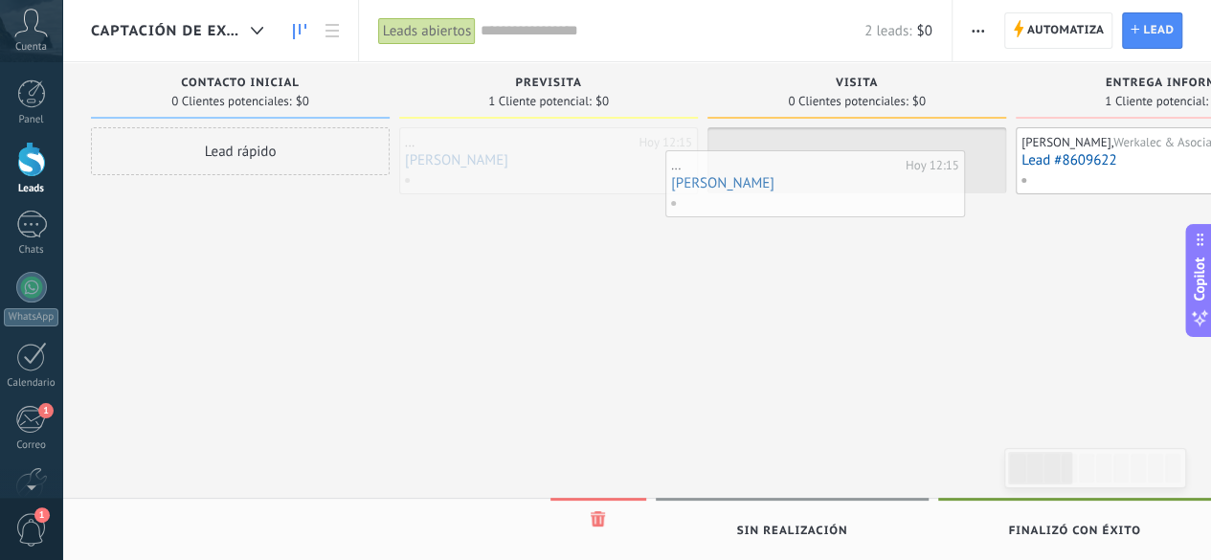
drag, startPoint x: 520, startPoint y: 156, endPoint x: 786, endPoint y: 179, distance: 267.0
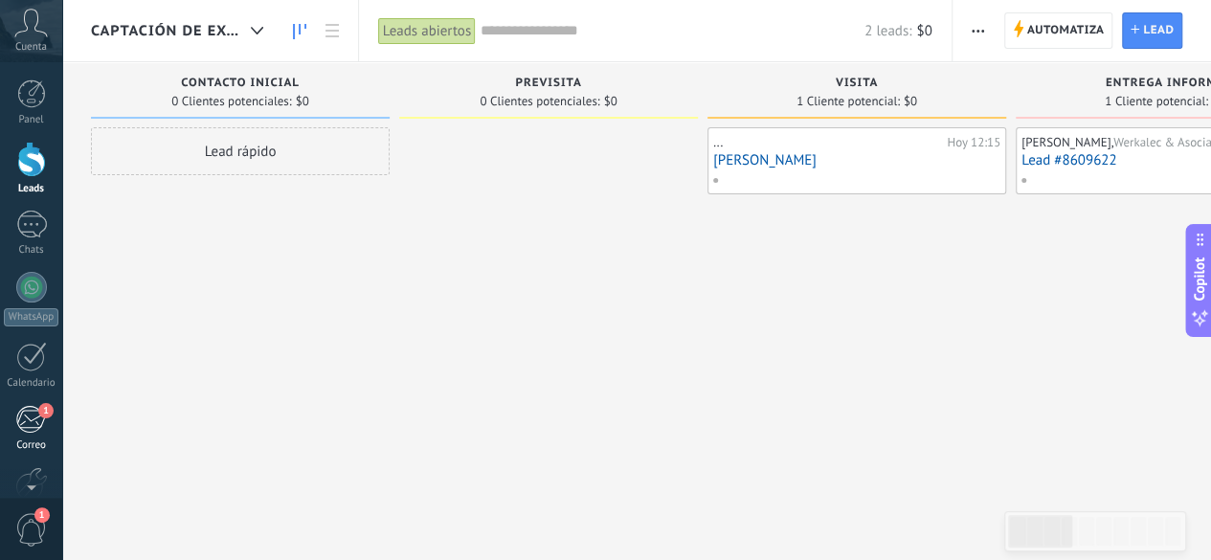
click at [25, 420] on div "1" at bounding box center [31, 419] width 32 height 29
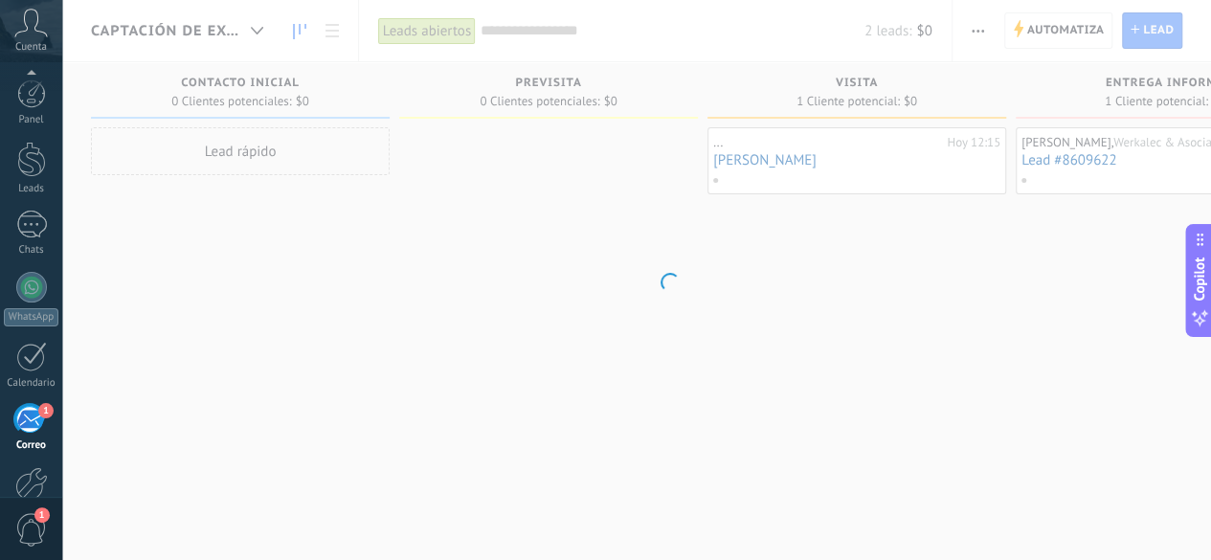
scroll to position [38, 0]
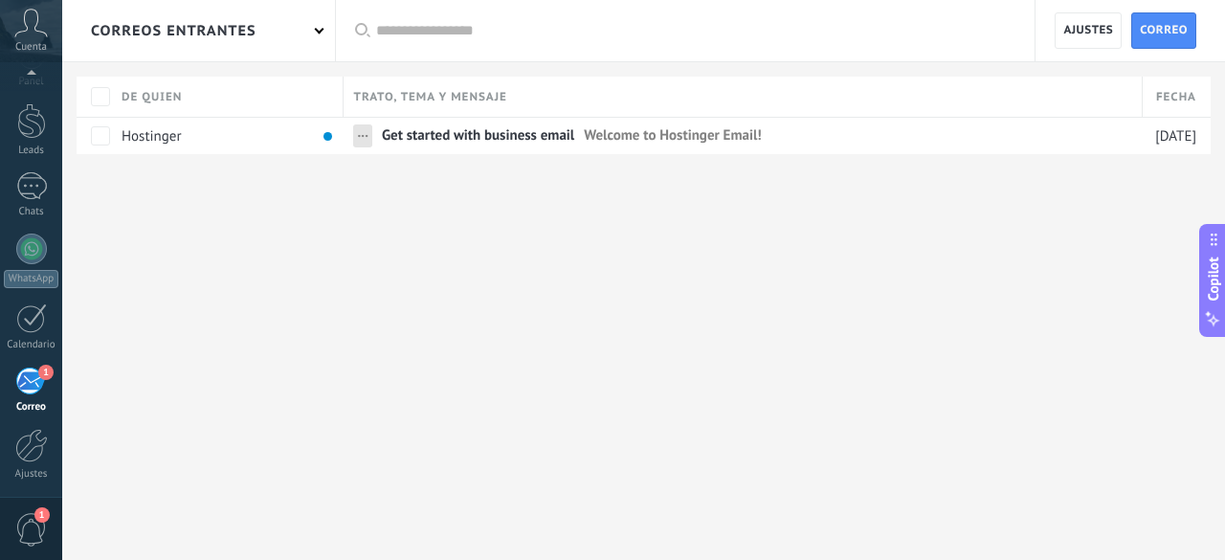
click at [779, 161] on div at bounding box center [643, 185] width 1163 height 62
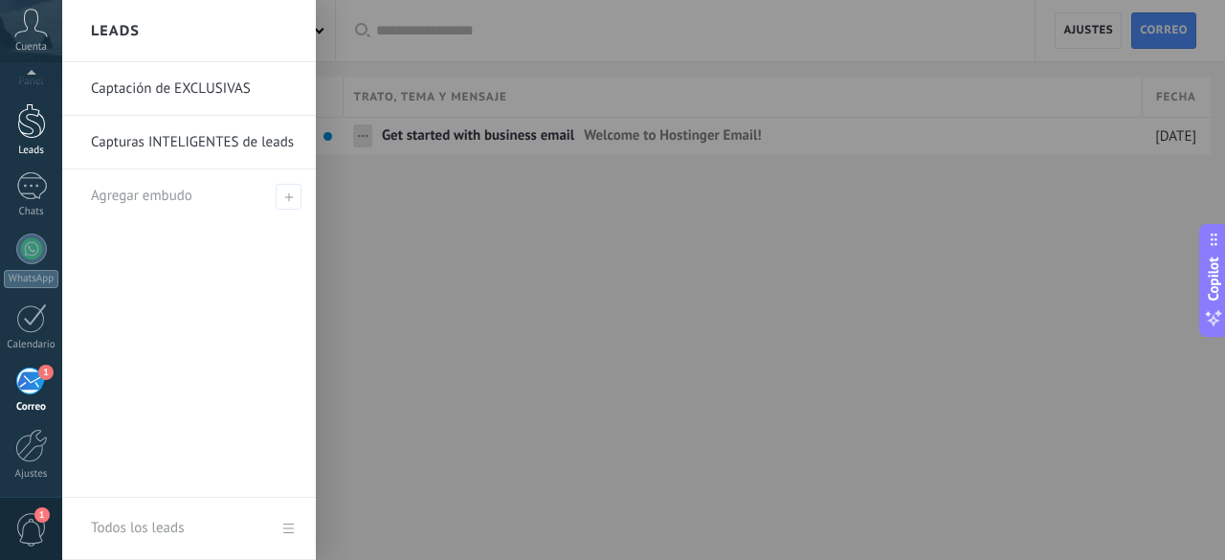
click at [24, 145] on div "Leads" at bounding box center [32, 151] width 56 height 12
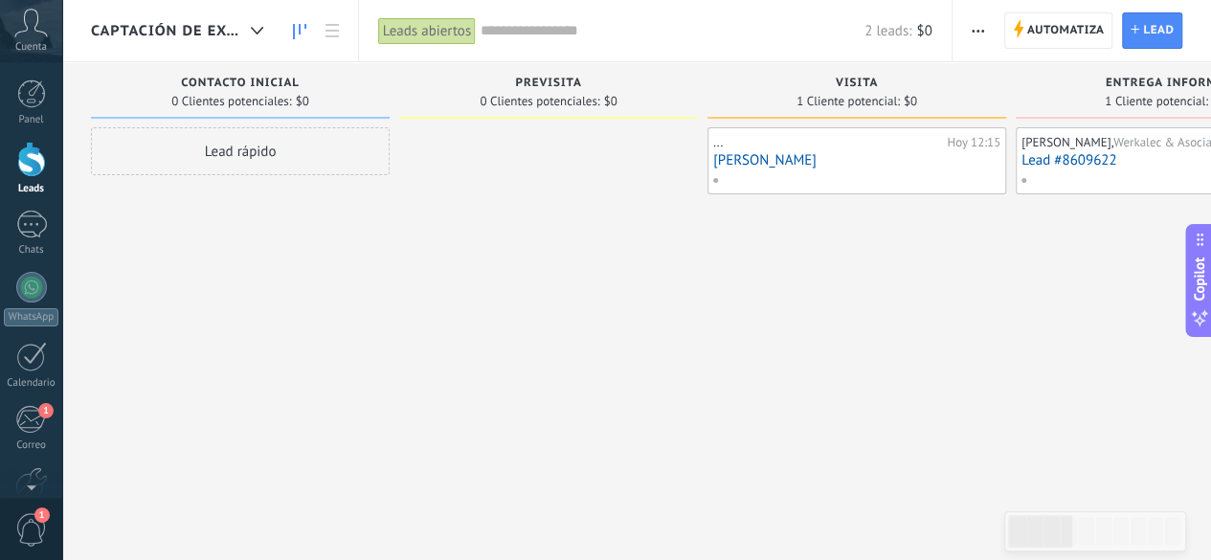
click at [852, 178] on div at bounding box center [854, 179] width 285 height 17
click at [838, 159] on link "[PERSON_NAME]" at bounding box center [856, 160] width 287 height 16
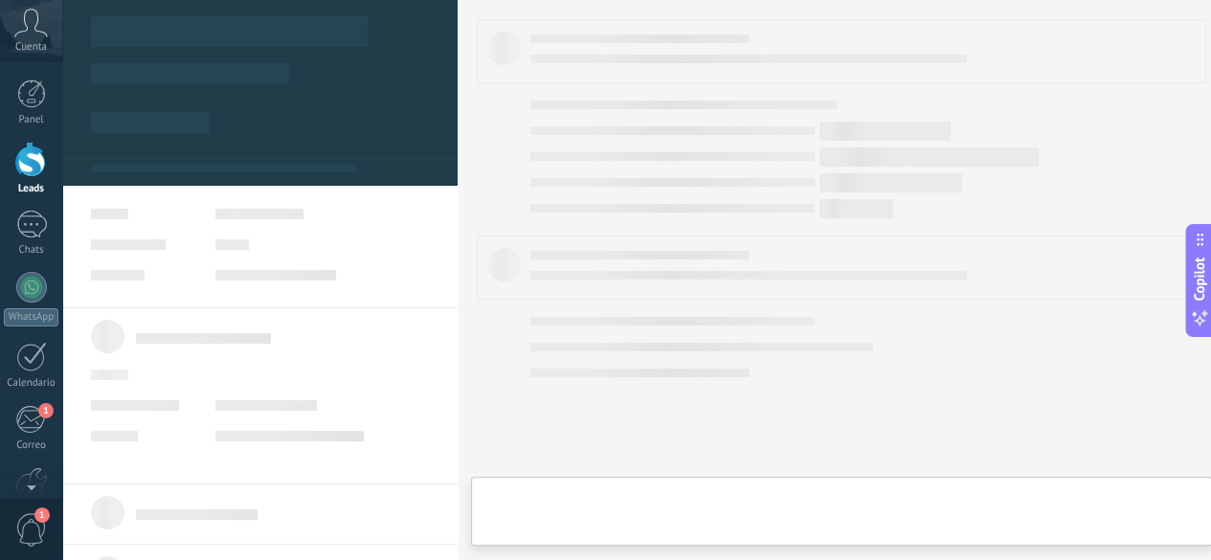
click at [838, 159] on body ".abccls-1,.abccls-2{fill-rule:evenodd}.abccls-2{fill:#fff} .abfcls-1{fill:none}…" at bounding box center [605, 280] width 1211 height 560
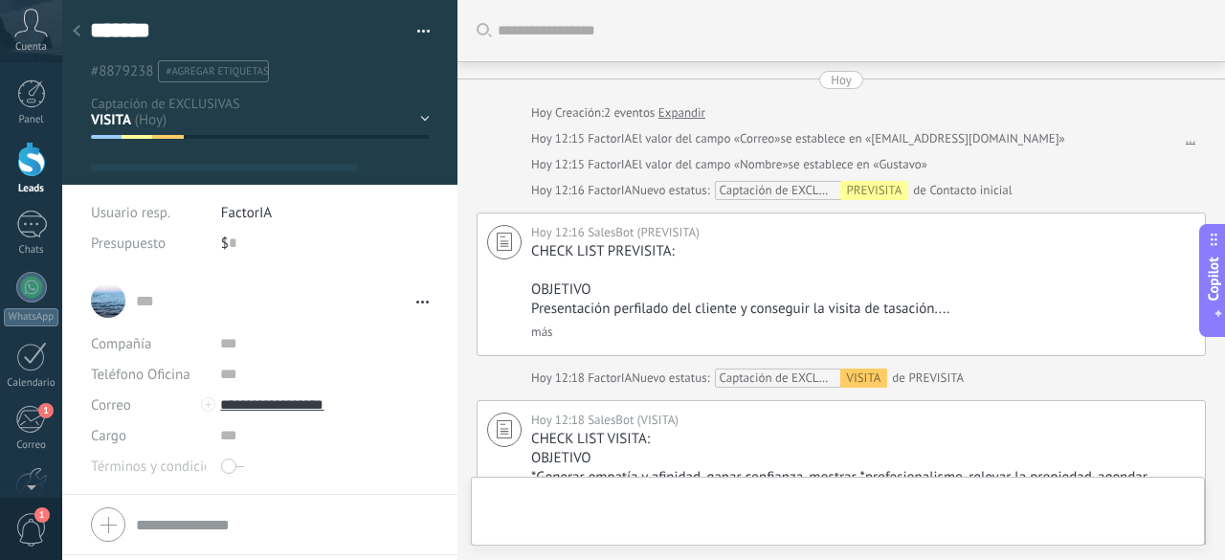
type textarea "*******"
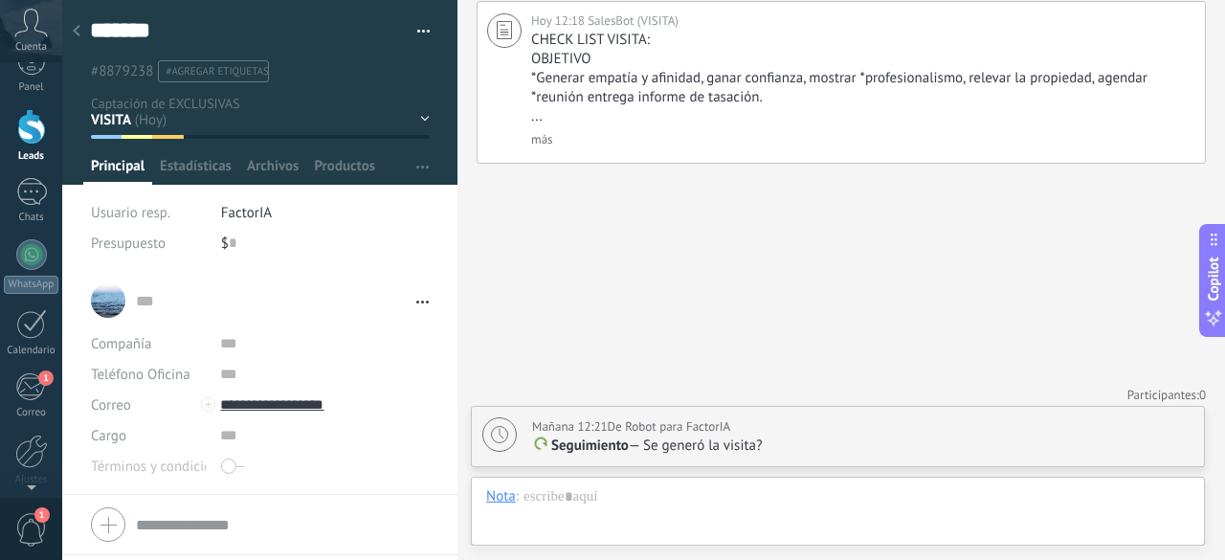
scroll to position [38, 0]
click at [264, 406] on input "**********" at bounding box center [324, 405] width 209 height 31
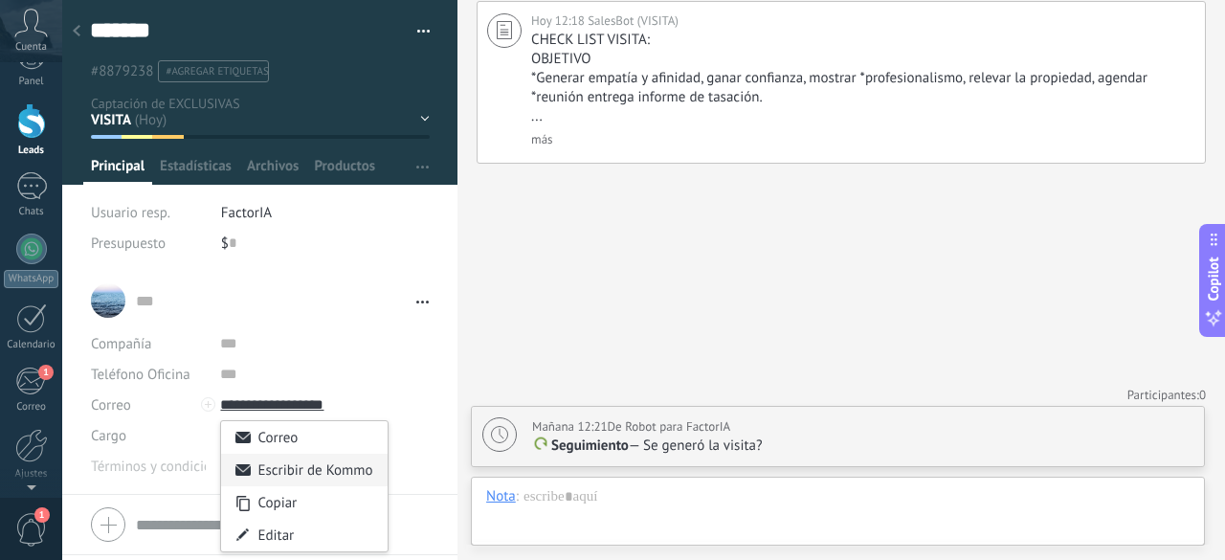
click at [277, 472] on div "Escribir de Kommo" at bounding box center [304, 470] width 166 height 33
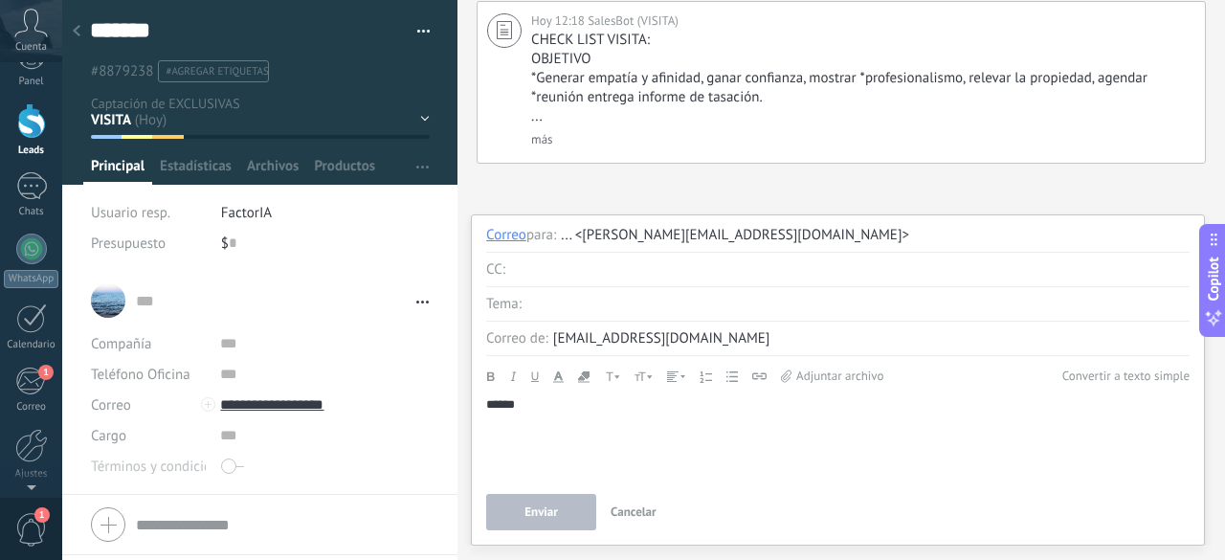
click at [572, 310] on input "text" at bounding box center [857, 304] width 663 height 34
type input "**********"
click at [922, 400] on div "******" at bounding box center [838, 404] width 704 height 17
drag, startPoint x: 922, startPoint y: 400, endPoint x: 922, endPoint y: 312, distance: 88.0
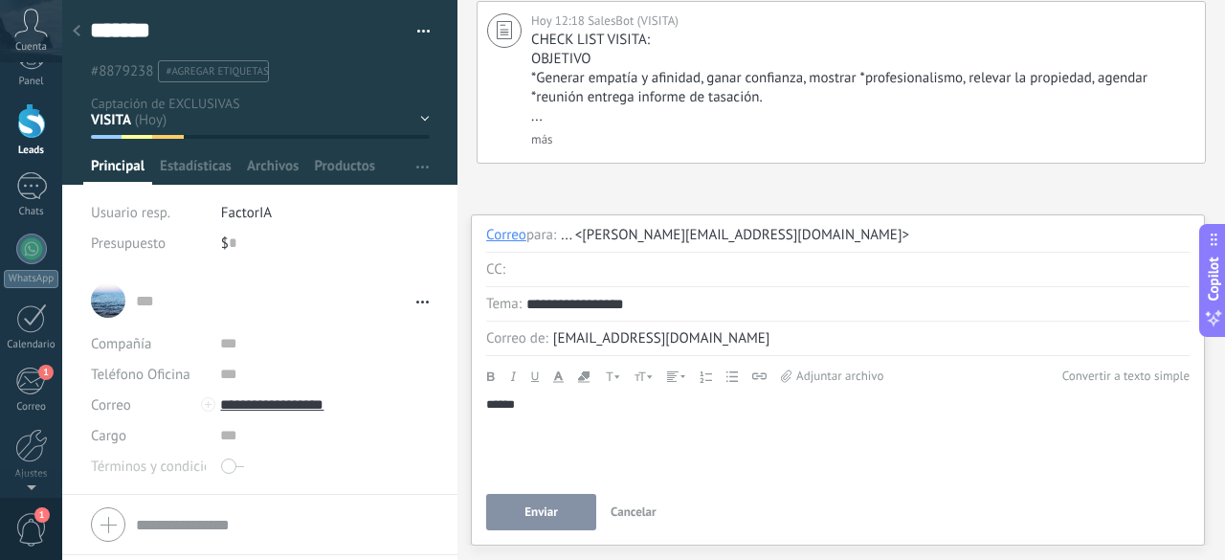
click at [922, 312] on div "**********" at bounding box center [837, 377] width 703 height 305
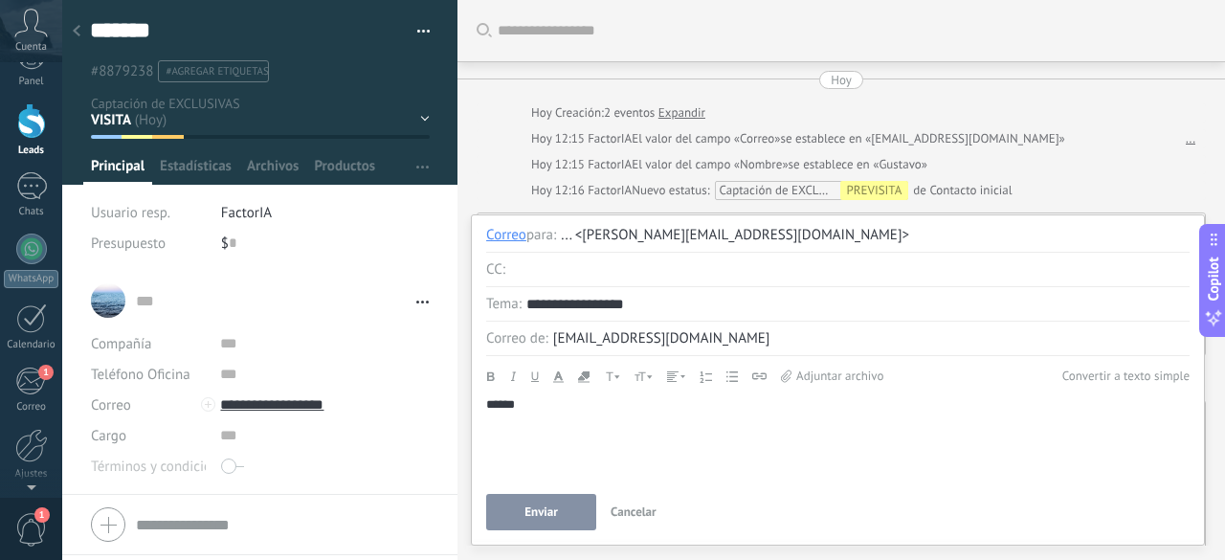
click at [541, 519] on span "Enviar" at bounding box center [540, 511] width 33 height 13
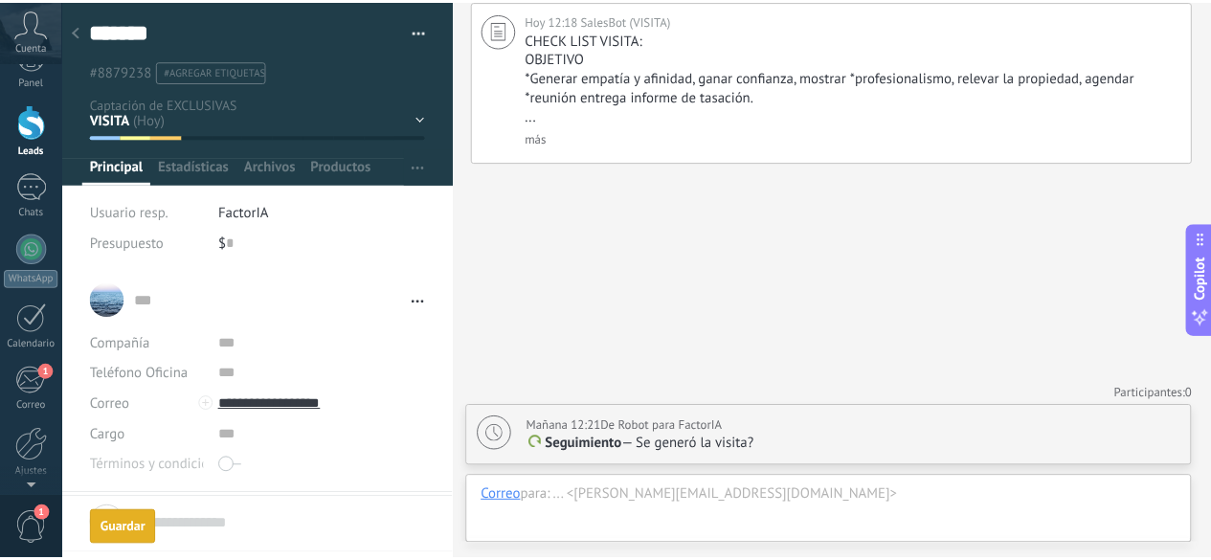
scroll to position [501, 0]
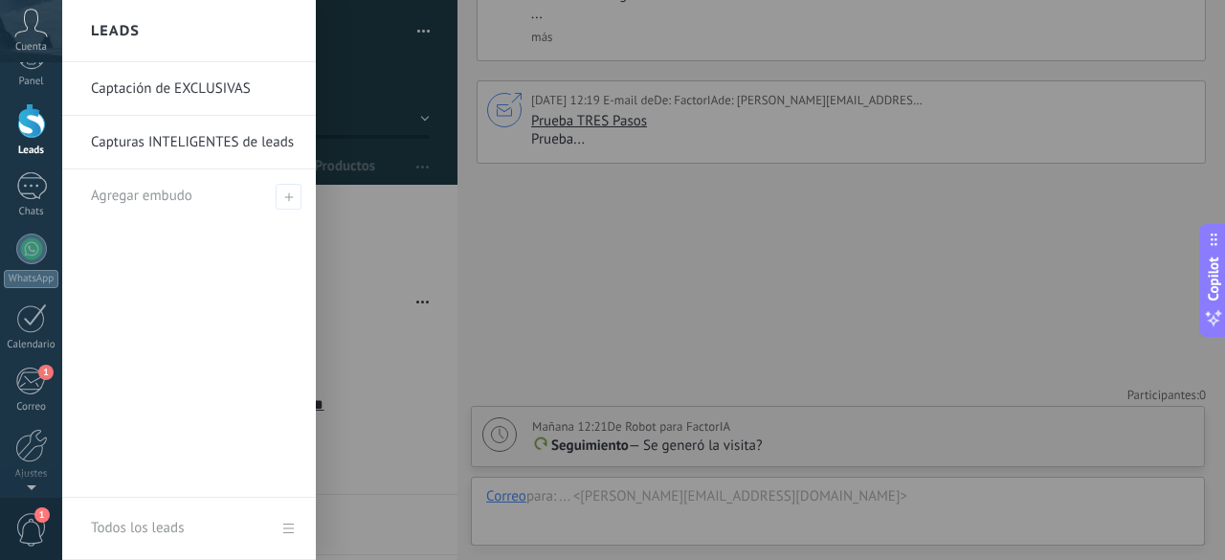
click at [19, 133] on div at bounding box center [31, 120] width 29 height 35
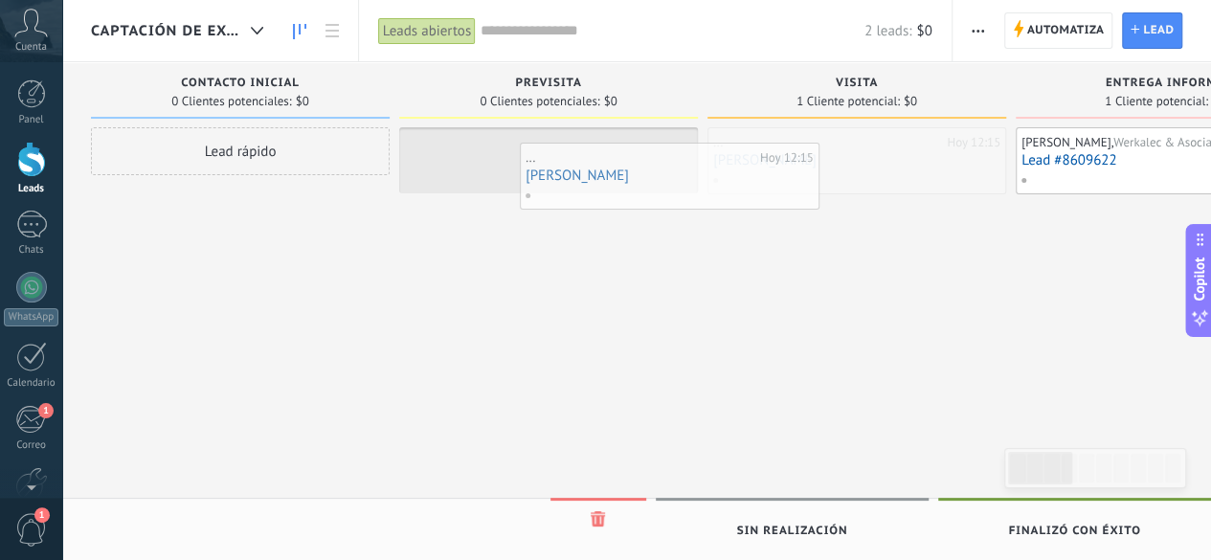
drag, startPoint x: 788, startPoint y: 173, endPoint x: 557, endPoint y: 185, distance: 230.9
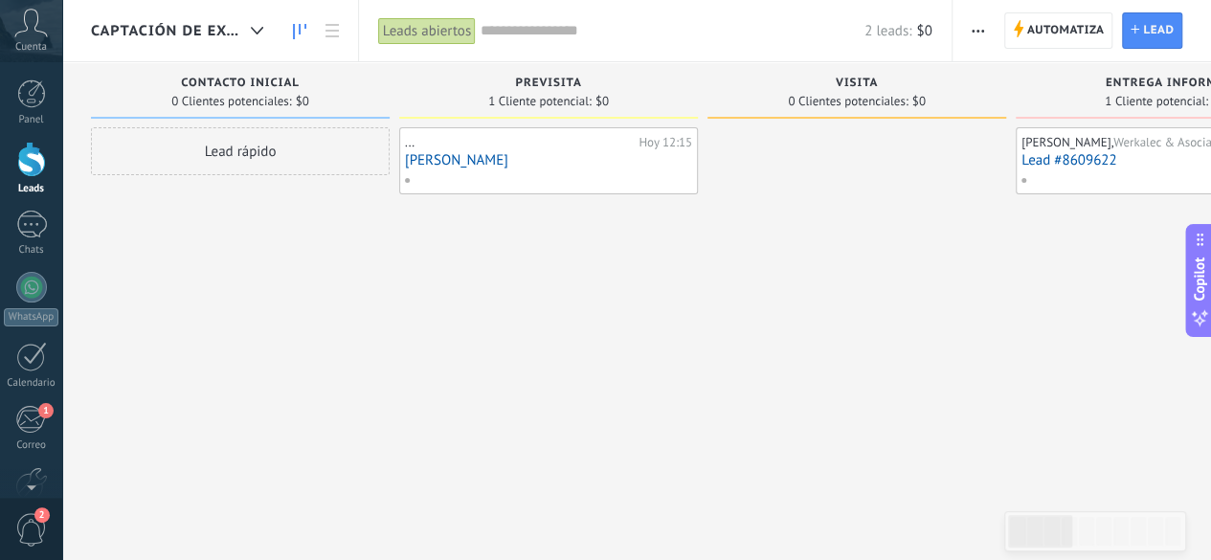
click at [29, 536] on span "2" at bounding box center [31, 529] width 33 height 33
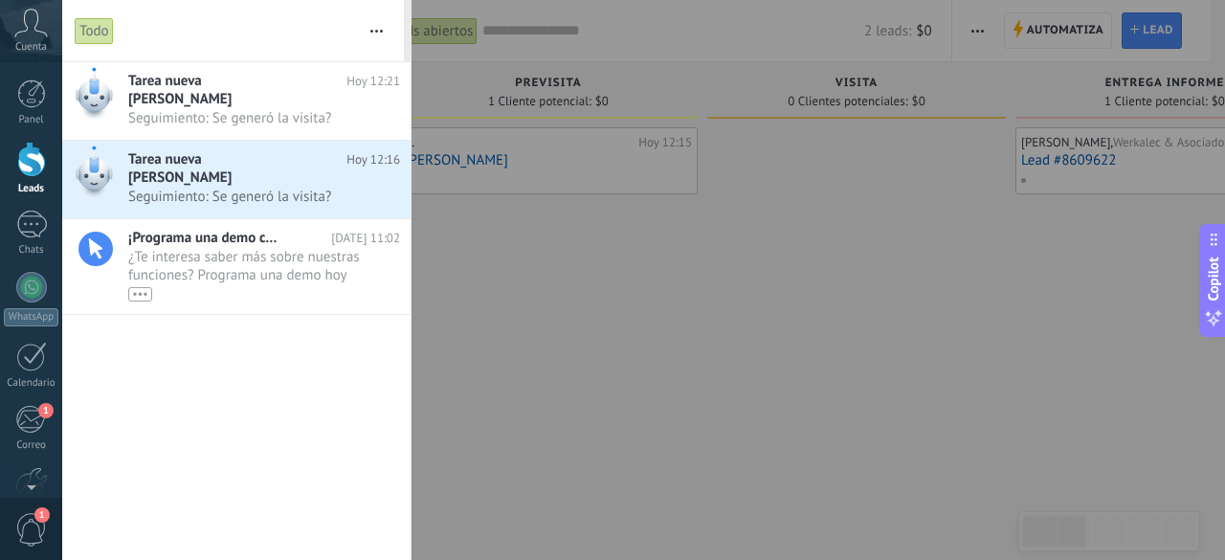
click at [490, 420] on div at bounding box center [612, 280] width 1225 height 560
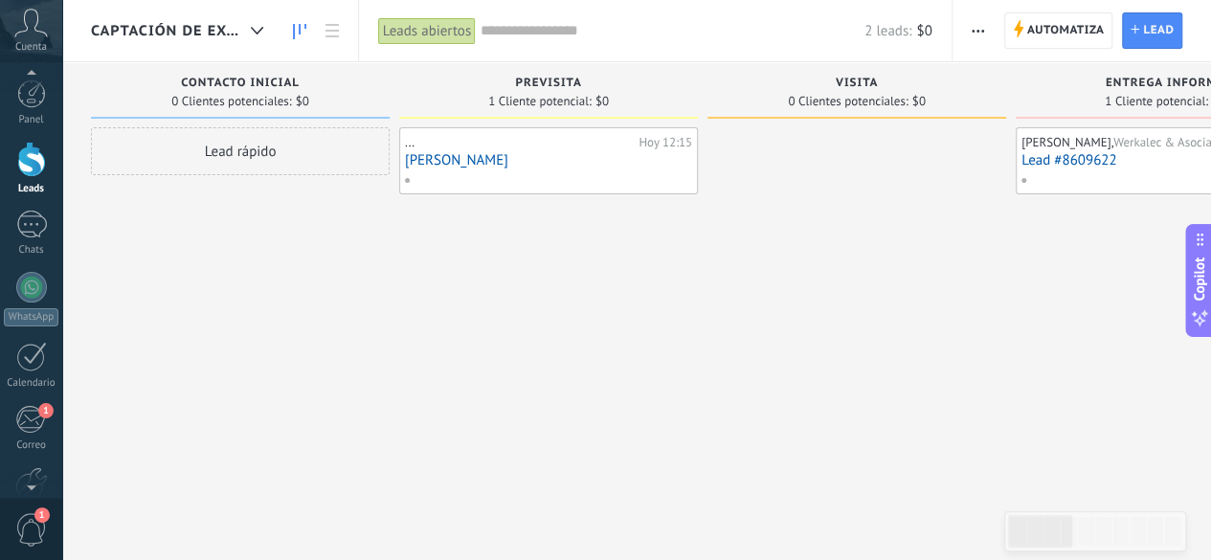
scroll to position [38, 0]
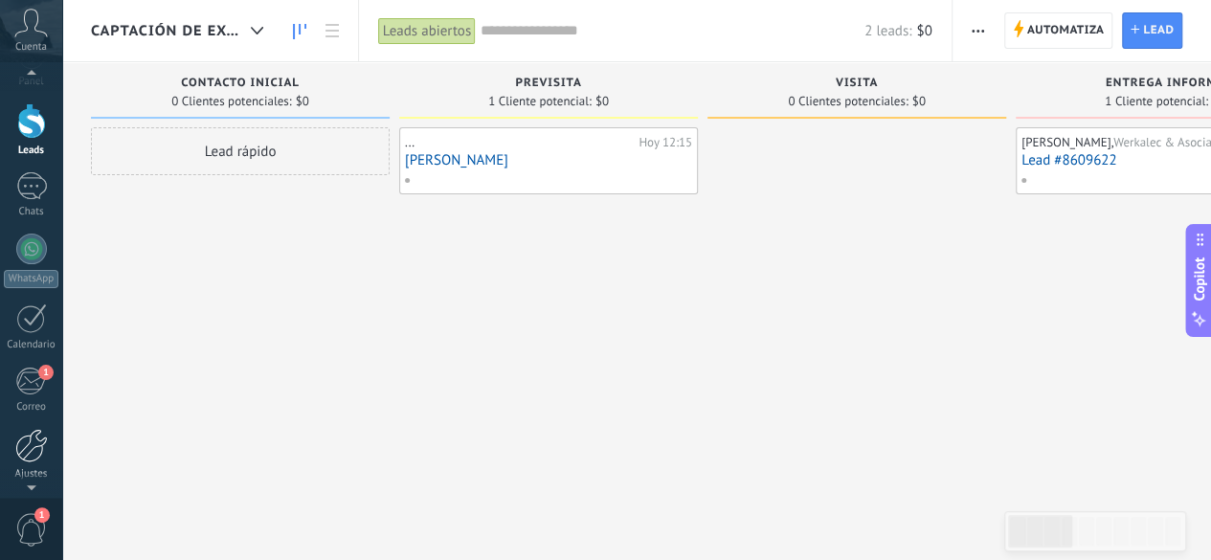
click at [32, 462] on link "Ajustes" at bounding box center [31, 455] width 62 height 52
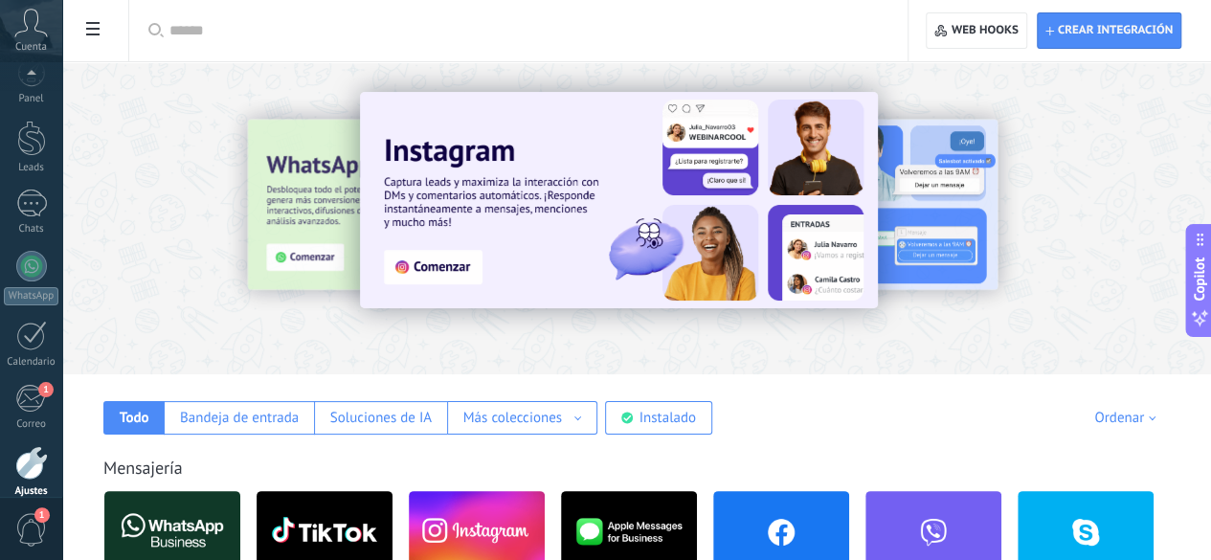
scroll to position [38, 0]
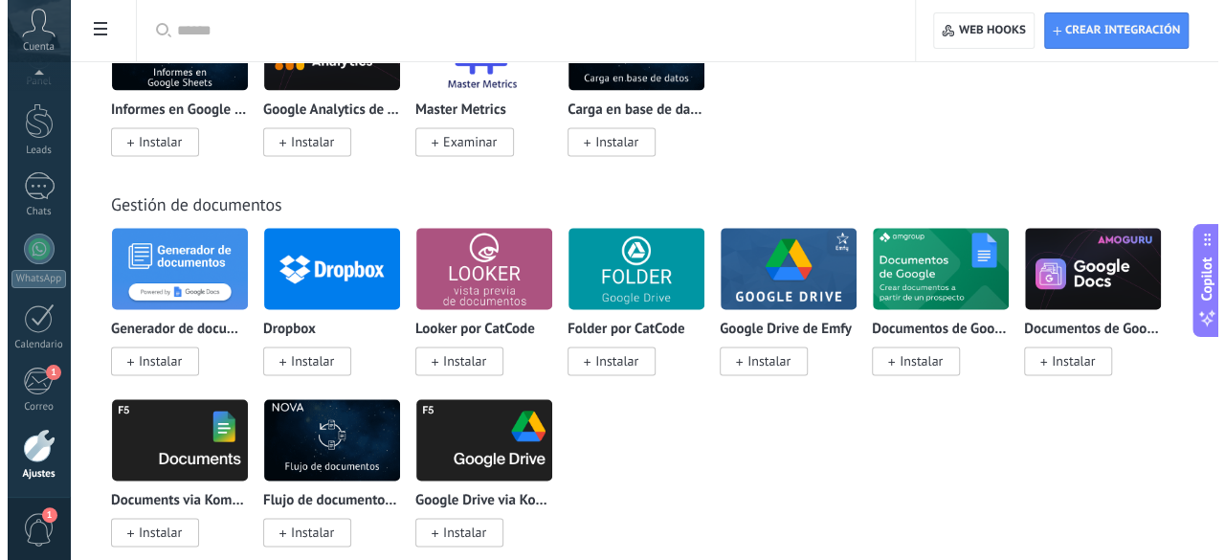
scroll to position [4712, 0]
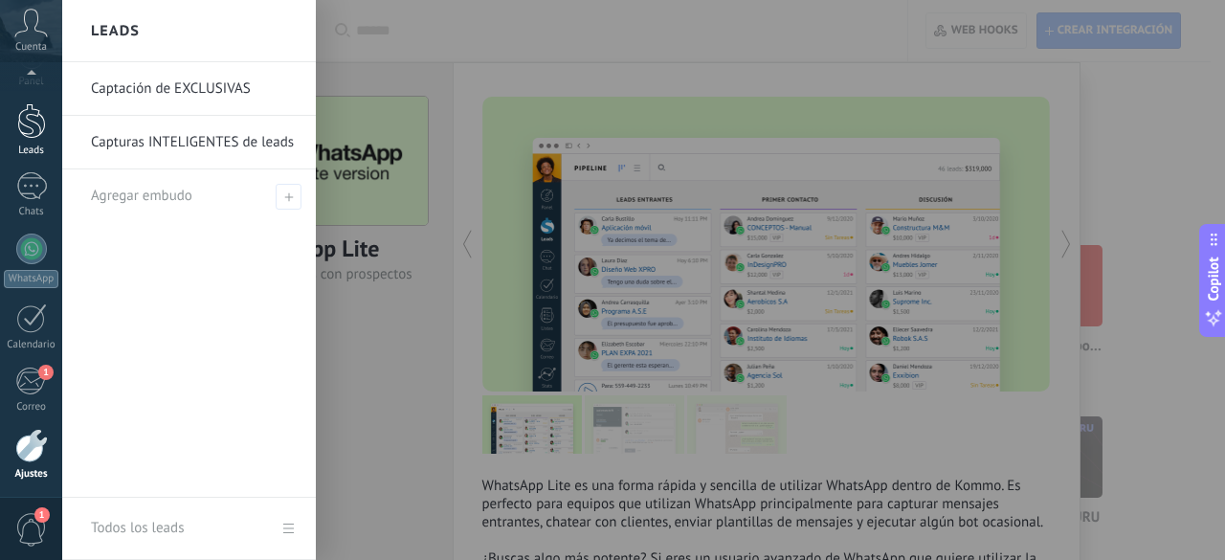
click at [44, 110] on div at bounding box center [31, 120] width 29 height 35
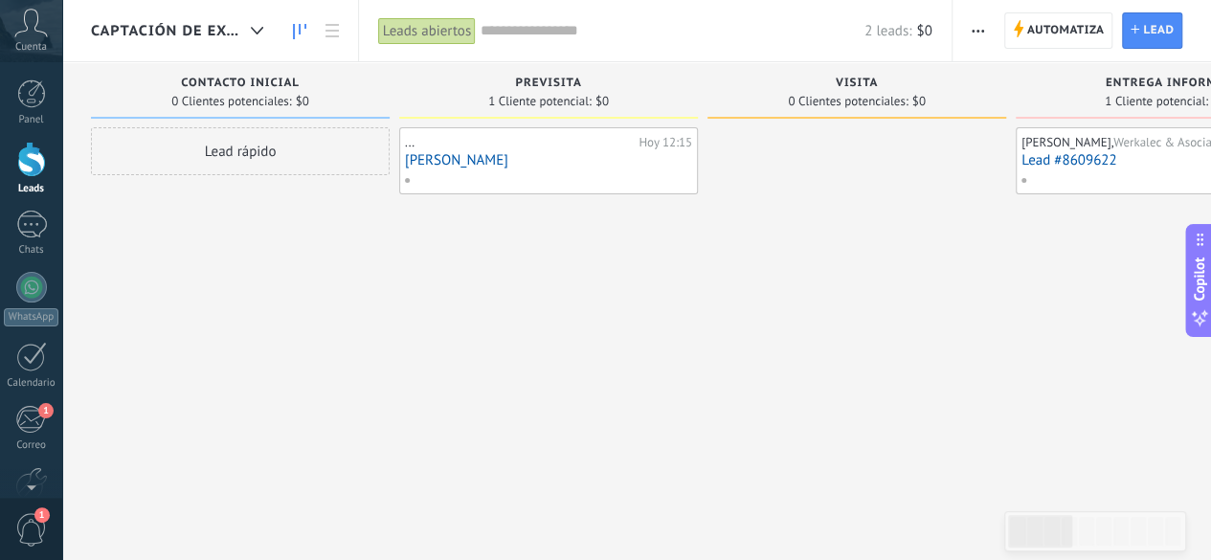
click at [185, 30] on span "Captación de EXCLUSIVAS" at bounding box center [167, 31] width 152 height 18
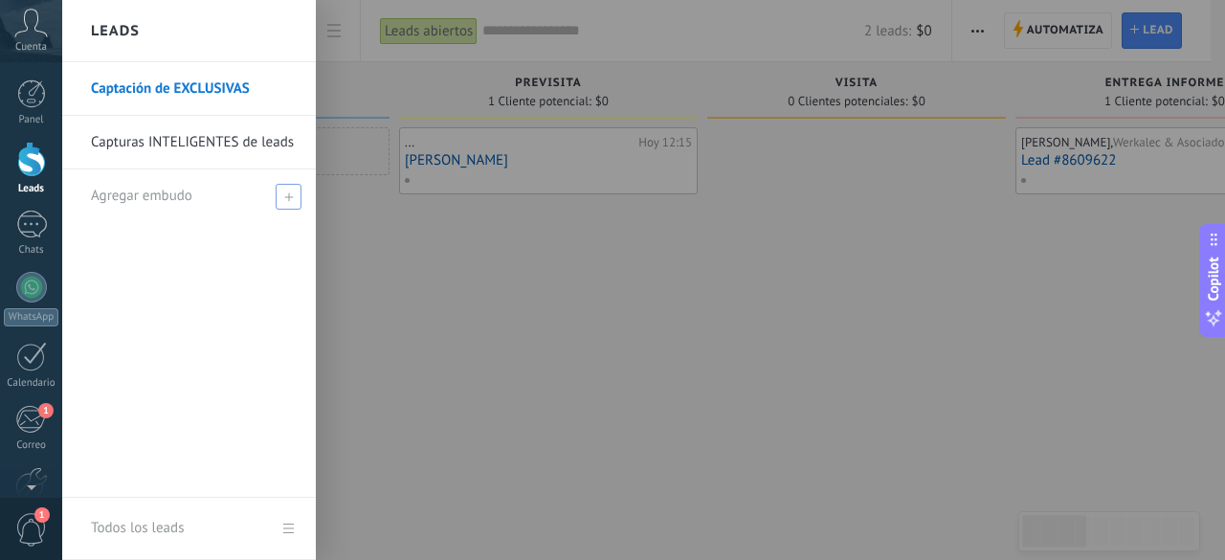
click at [153, 189] on span "Agregar embudo" at bounding box center [141, 196] width 101 height 18
type input "********"
click at [200, 247] on div "Captación de EXCLUSIVAS Capturas INTELIGENTES de leads ********" at bounding box center [189, 279] width 254 height 435
click at [192, 205] on input "********" at bounding box center [181, 196] width 180 height 31
click at [290, 187] on span at bounding box center [290, 196] width 21 height 24
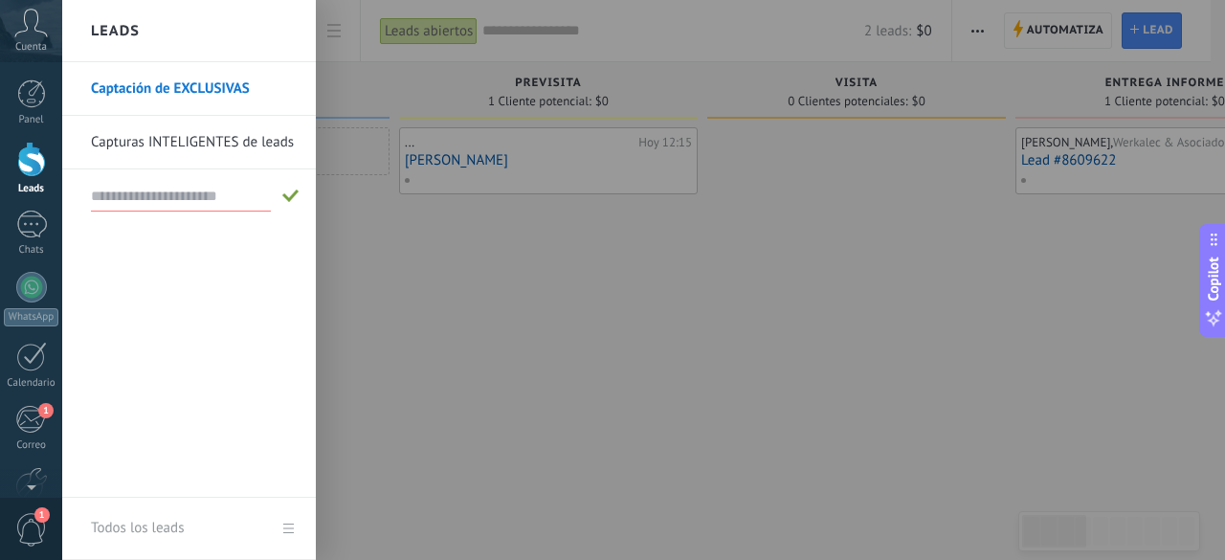
click at [218, 187] on input "text" at bounding box center [181, 196] width 180 height 31
type input "********"
click at [291, 194] on span at bounding box center [290, 195] width 17 height 13
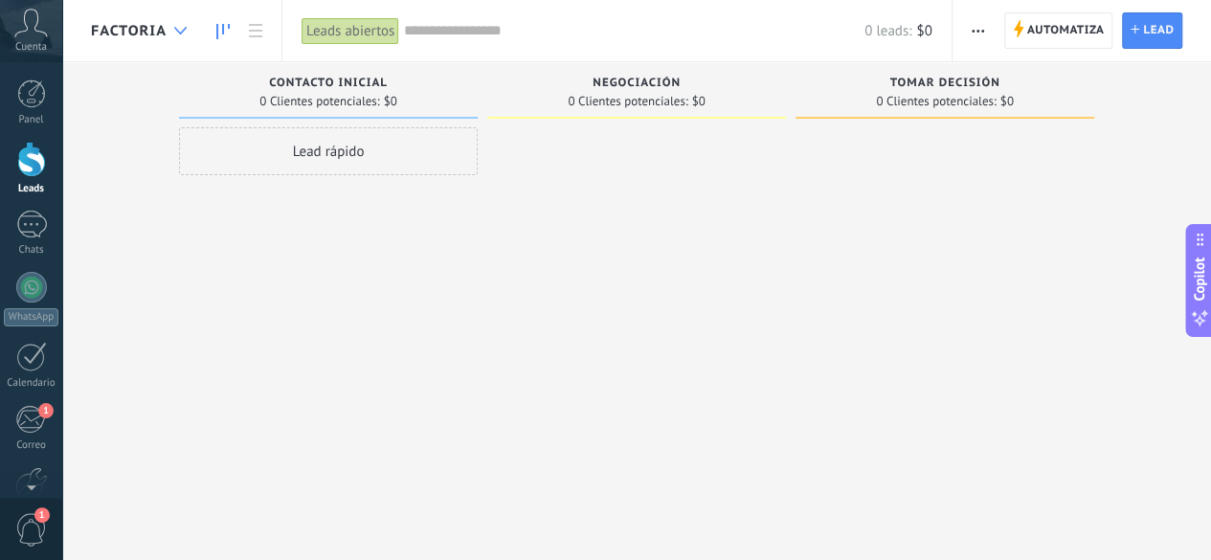
click at [183, 32] on use at bounding box center [180, 31] width 12 height 8
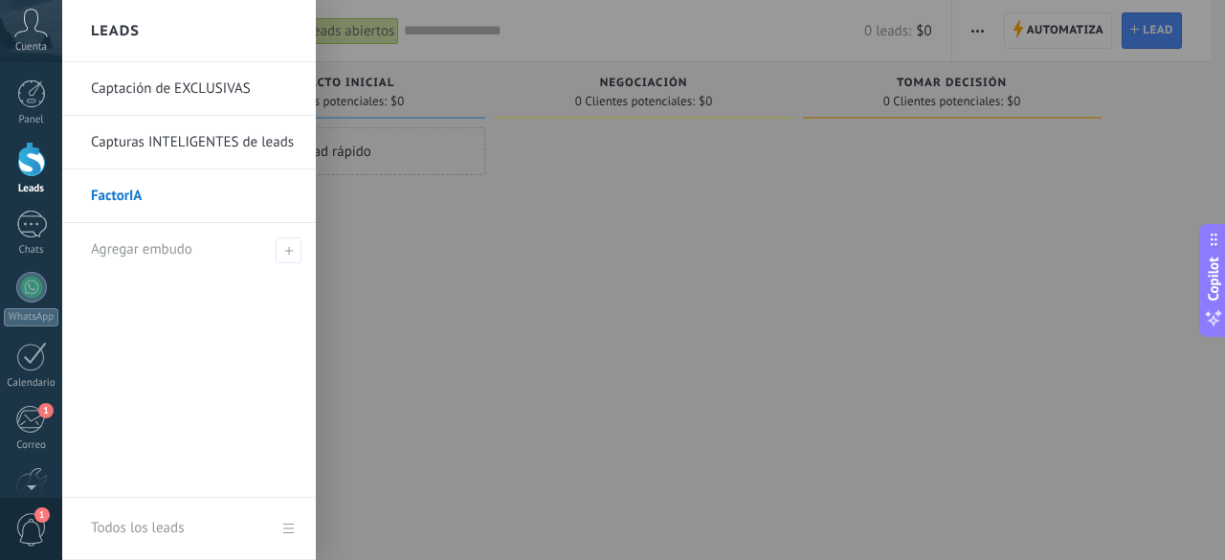
click at [367, 187] on div at bounding box center [674, 280] width 1225 height 560
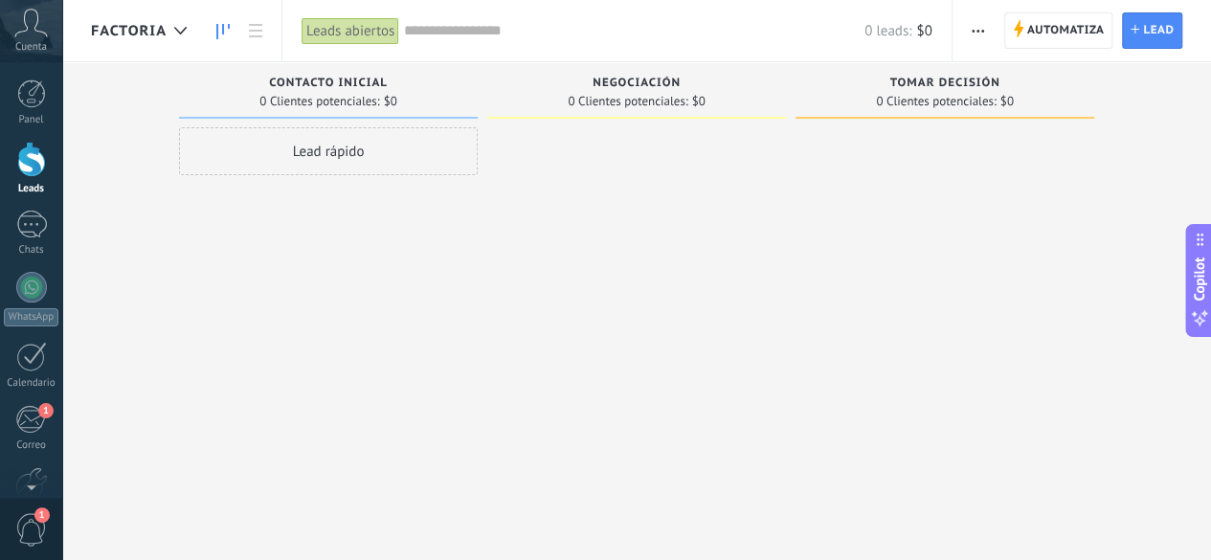
click at [314, 157] on div "Lead rápido" at bounding box center [328, 151] width 299 height 48
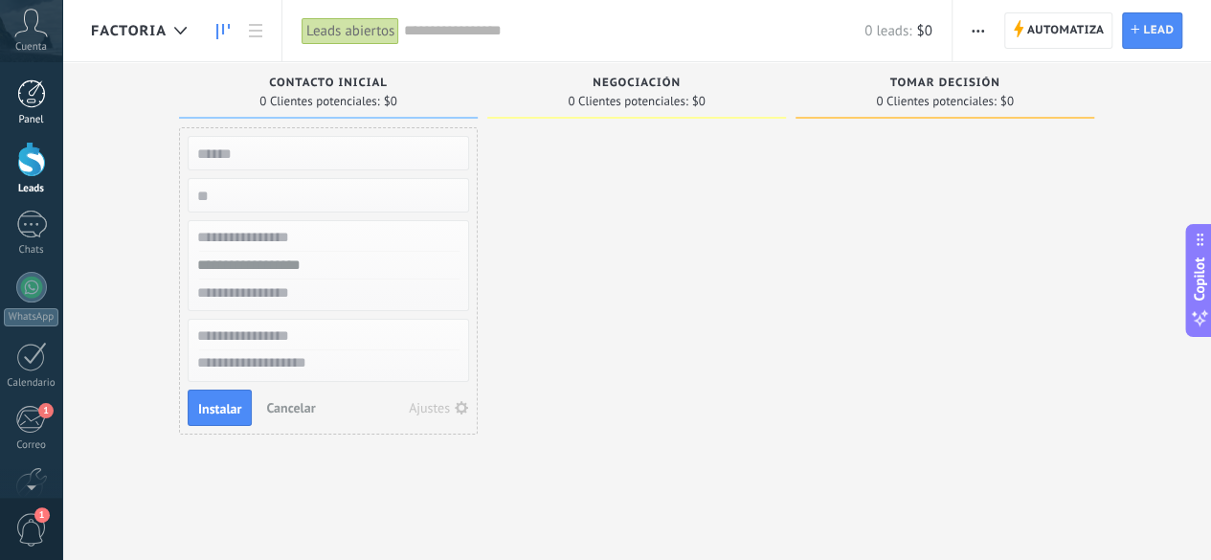
click at [37, 92] on div at bounding box center [31, 93] width 29 height 29
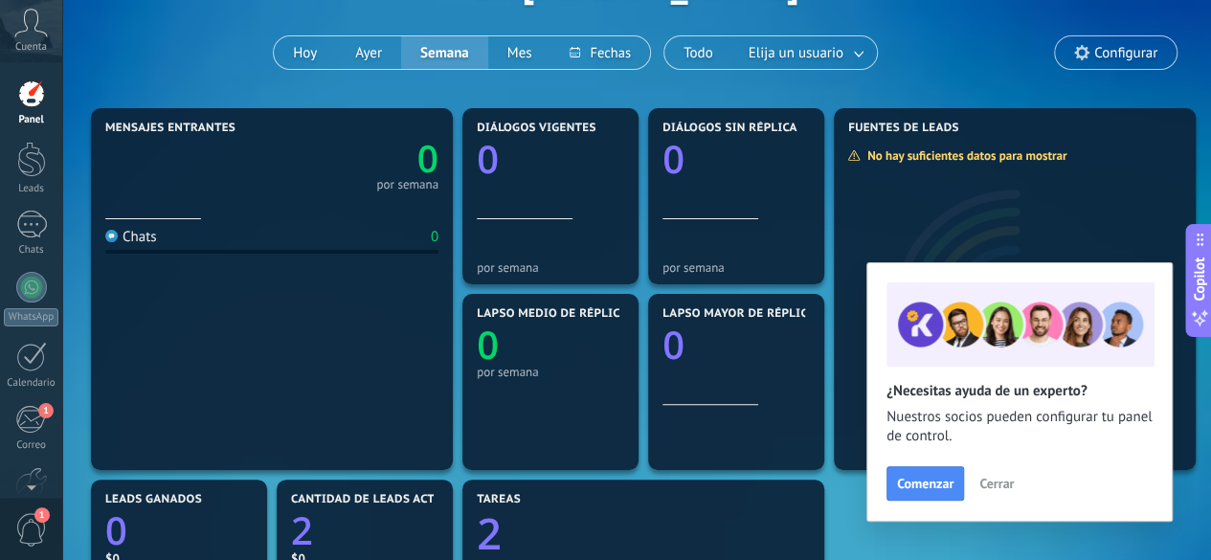
scroll to position [138, 0]
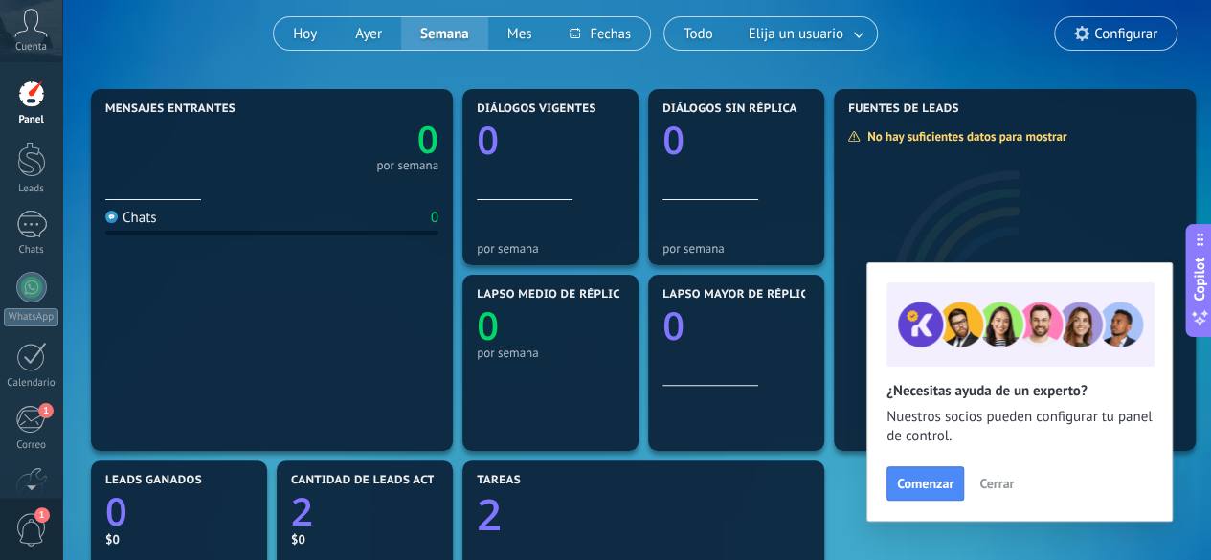
scroll to position [154, 0]
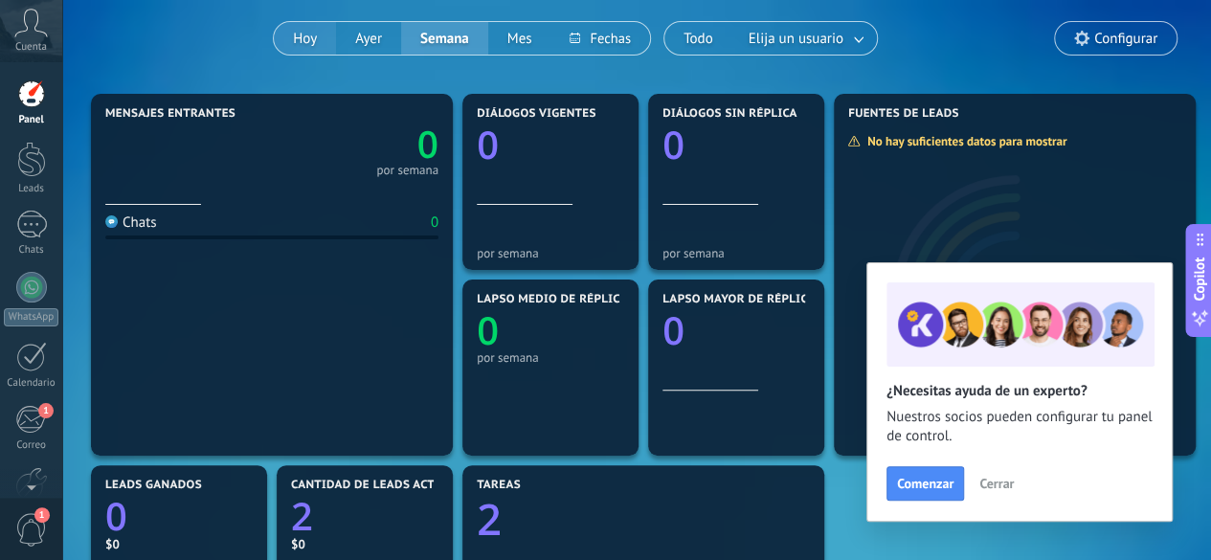
click at [311, 28] on button "Hoy" at bounding box center [305, 38] width 62 height 33
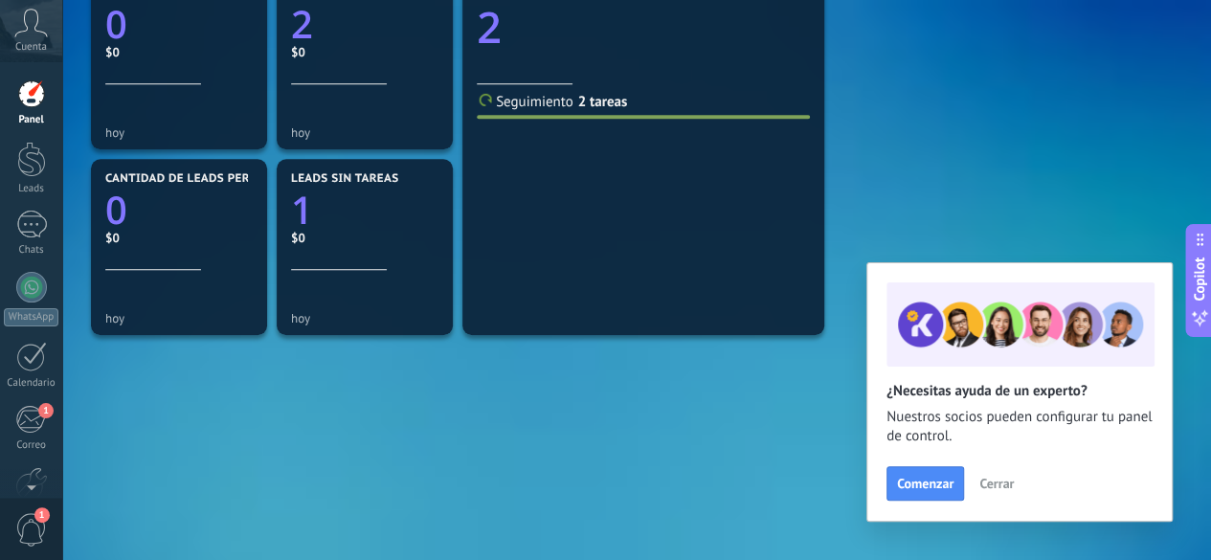
scroll to position [670, 0]
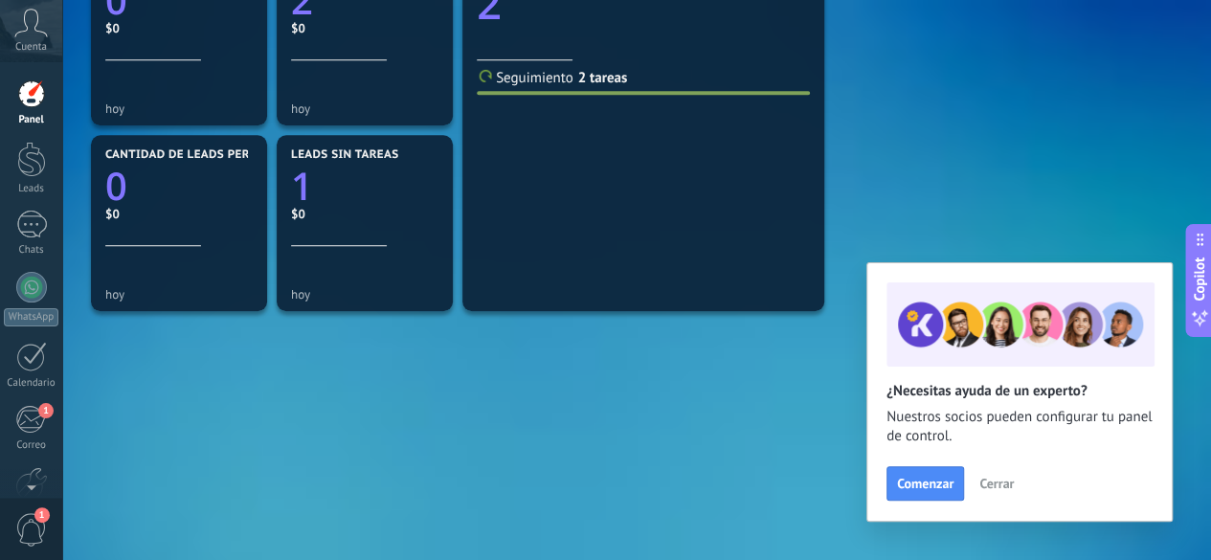
click at [1005, 481] on span "Cerrar" at bounding box center [996, 483] width 34 height 13
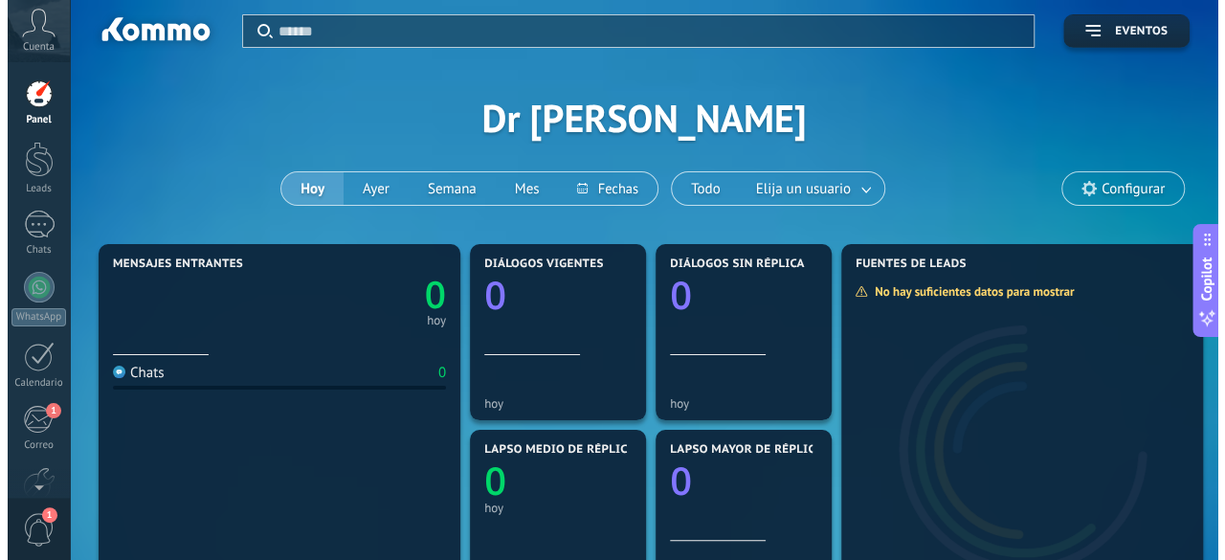
scroll to position [0, 0]
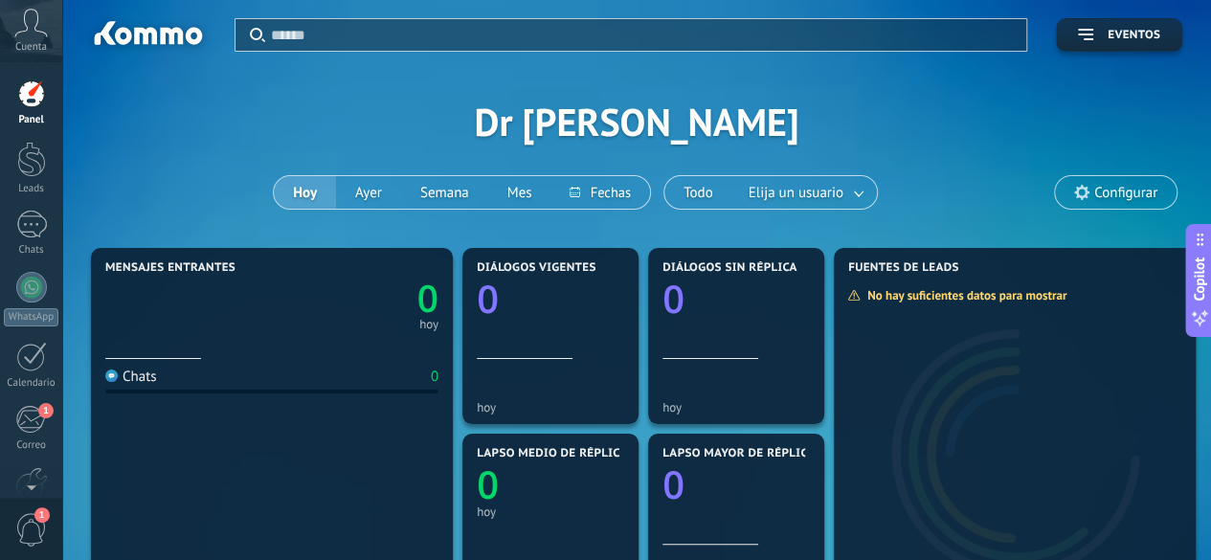
click at [28, 540] on span "1" at bounding box center [31, 529] width 33 height 33
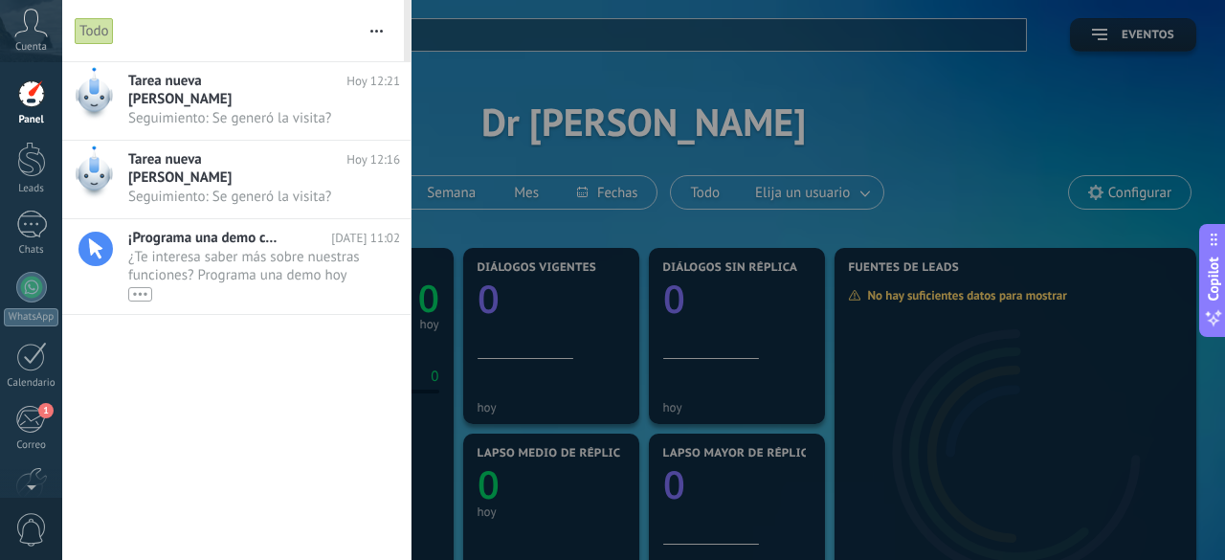
click at [36, 50] on span "Cuenta" at bounding box center [31, 47] width 32 height 12
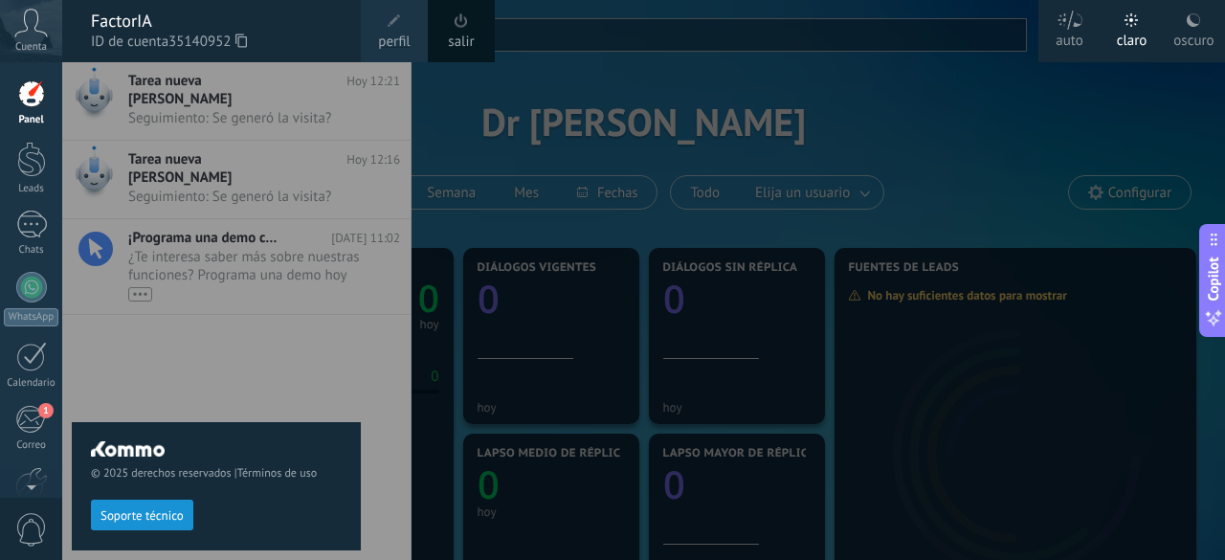
click at [472, 30] on div "salir" at bounding box center [461, 31] width 67 height 62
